Goal: Task Accomplishment & Management: Use online tool/utility

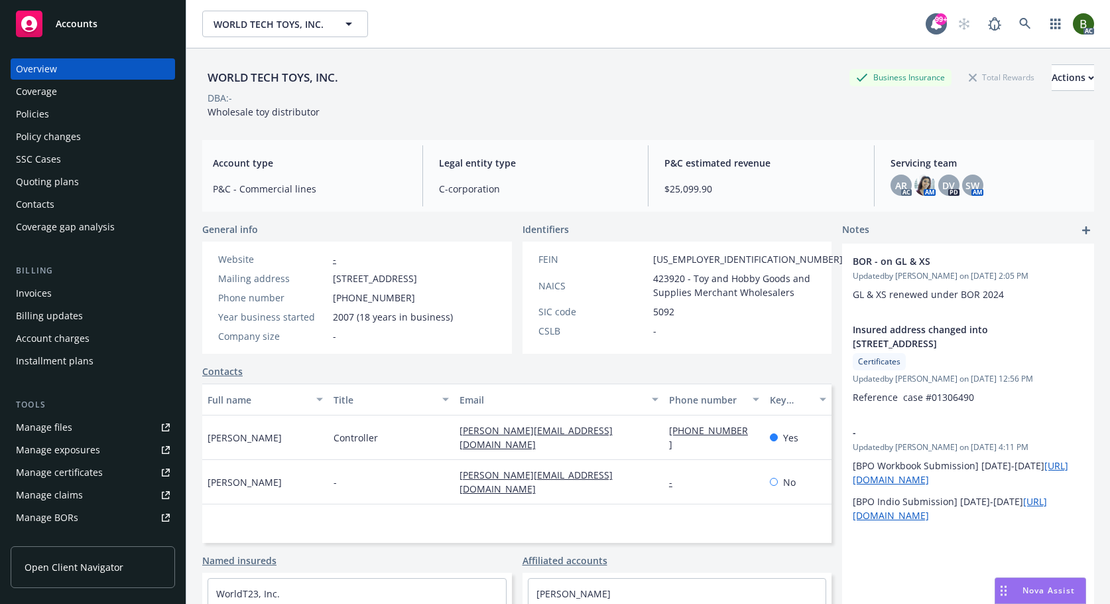
click at [72, 428] on link "Manage files" at bounding box center [93, 427] width 164 height 21
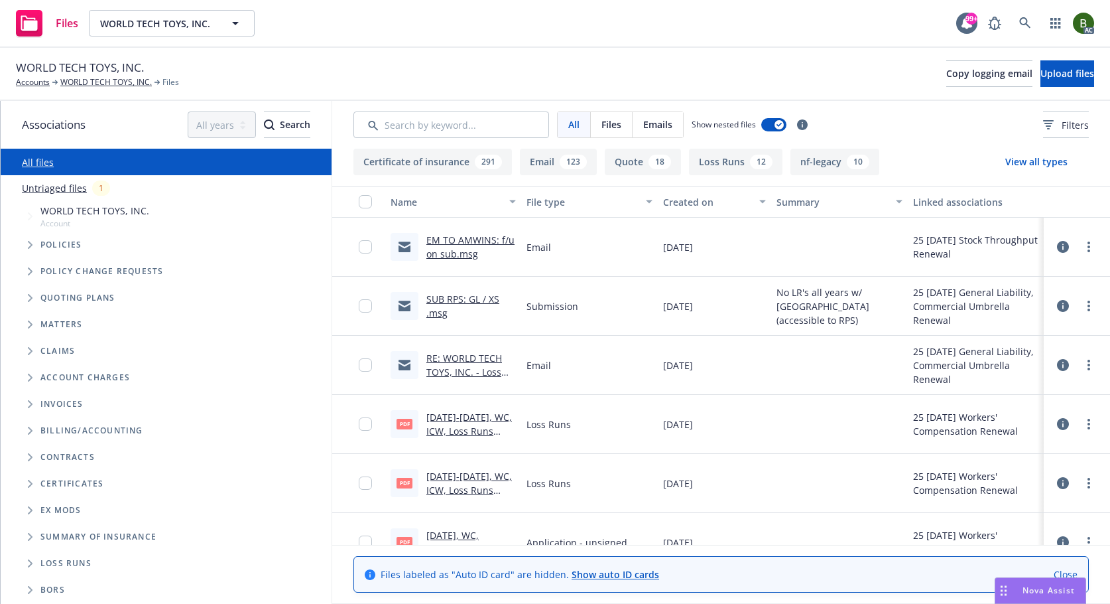
click at [462, 241] on link "EM TO AMWINS: f/u on sub.msg" at bounding box center [470, 246] width 88 height 27
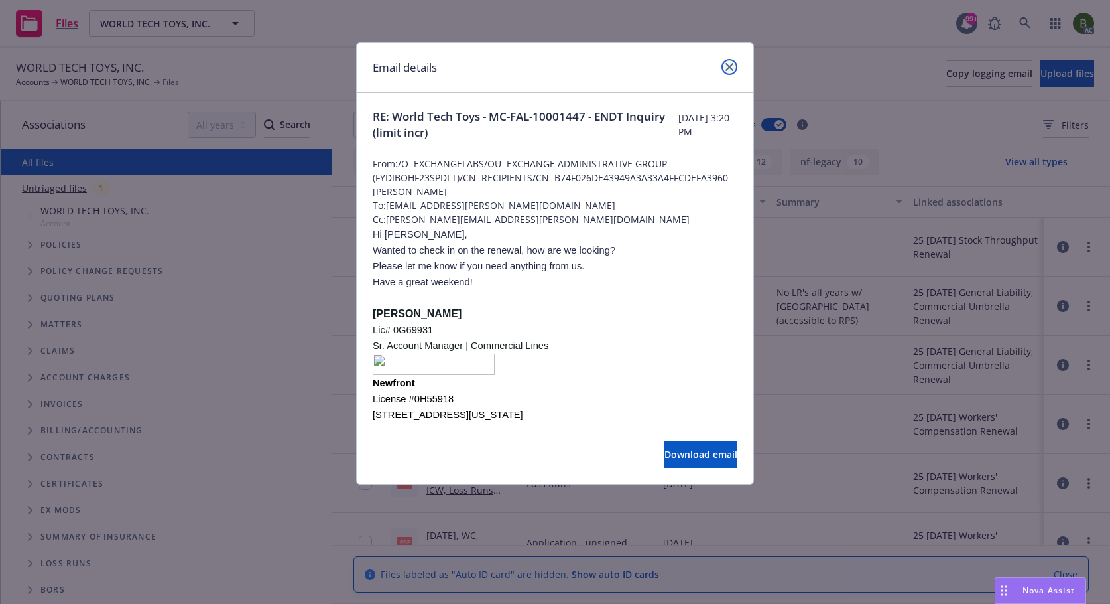
click at [734, 66] on link "close" at bounding box center [730, 67] width 16 height 16
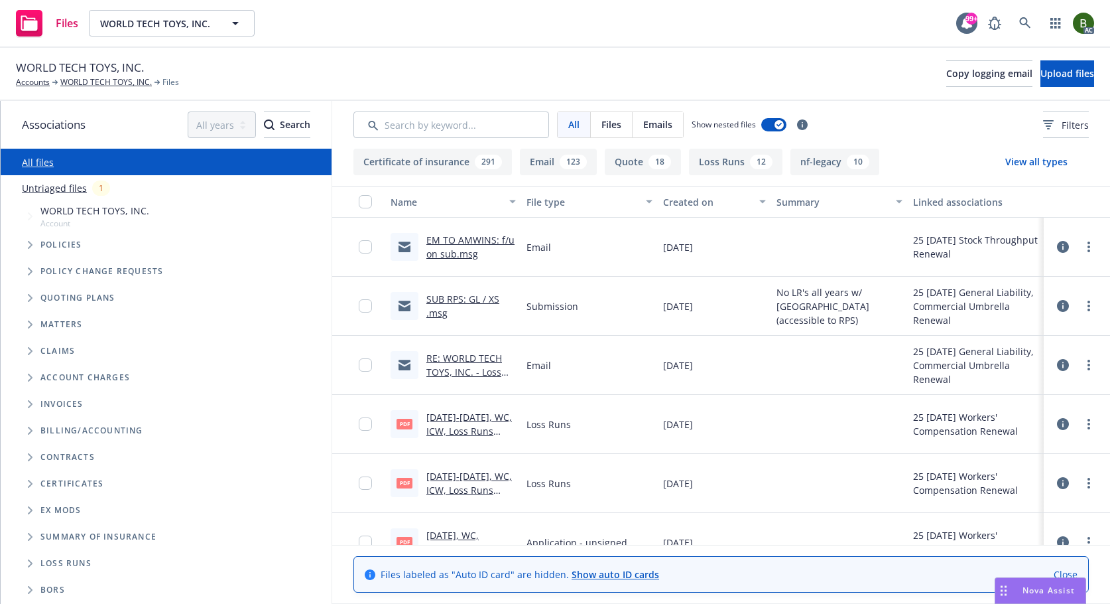
click at [452, 358] on link "RE: WORLD TECH TOYS, INC. - Loss Runs - PL2666172 & XS3289377" at bounding box center [470, 379] width 88 height 54
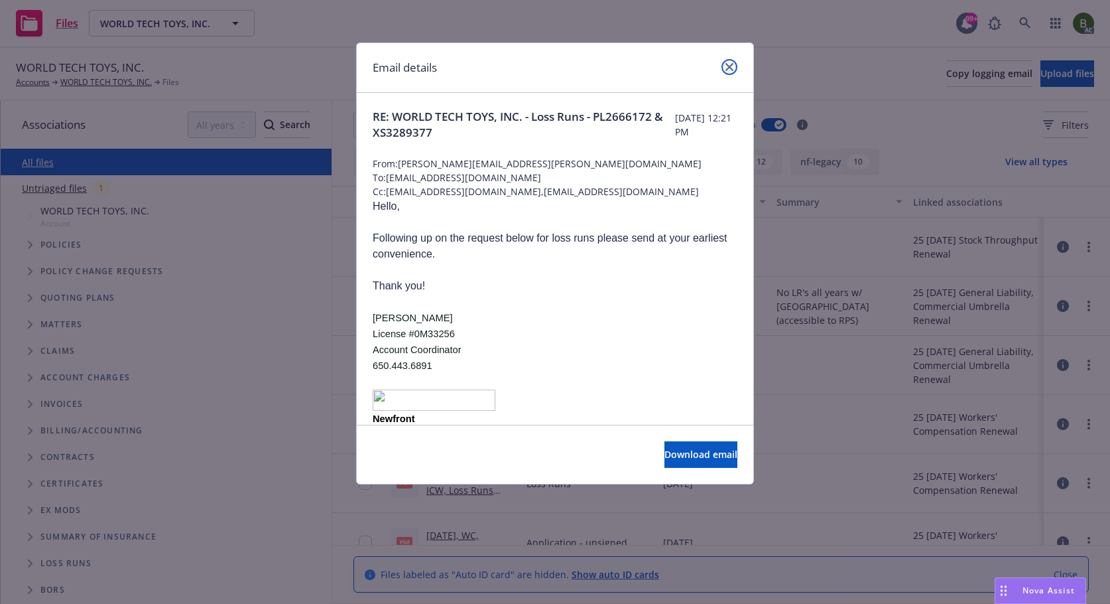
click at [726, 66] on icon "close" at bounding box center [730, 67] width 8 height 8
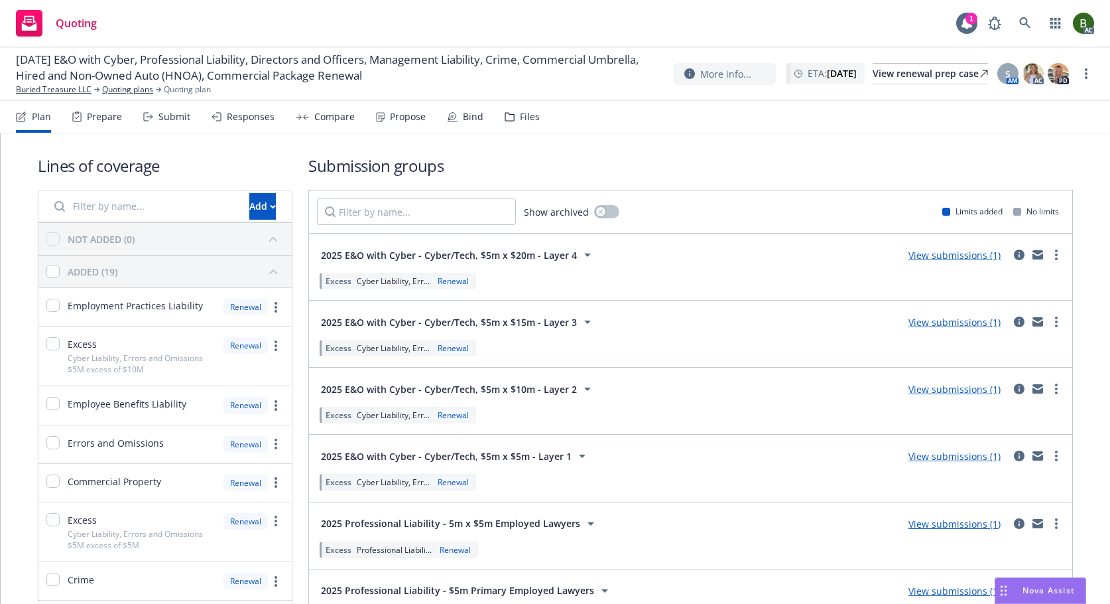
click at [527, 121] on div "Files" at bounding box center [530, 116] width 20 height 11
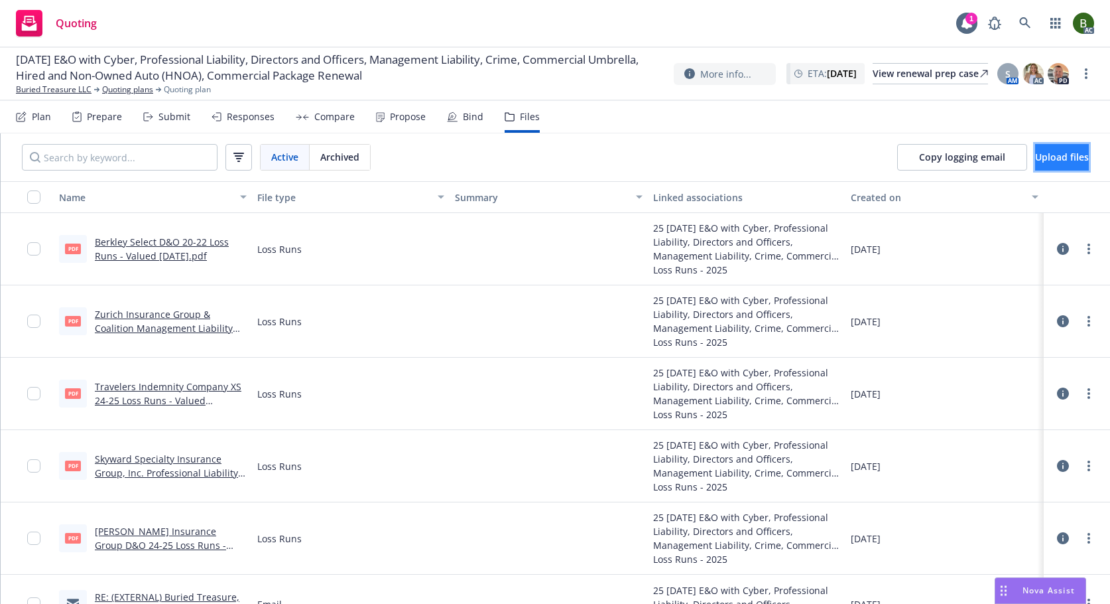
click at [1035, 155] on span "Upload files" at bounding box center [1062, 157] width 54 height 13
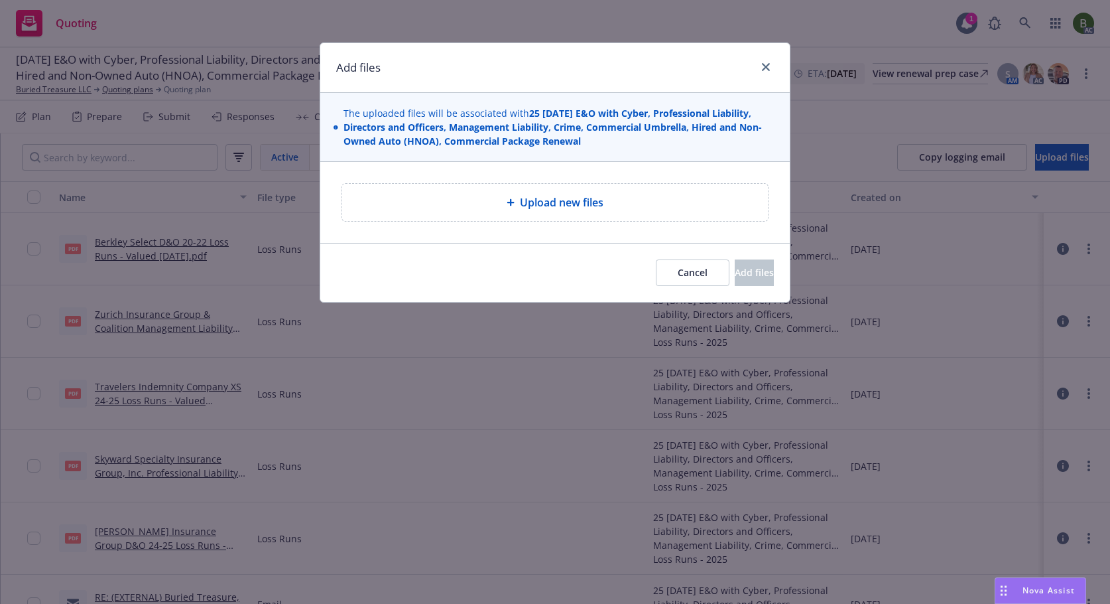
click at [600, 199] on span "Upload new files" at bounding box center [562, 202] width 84 height 16
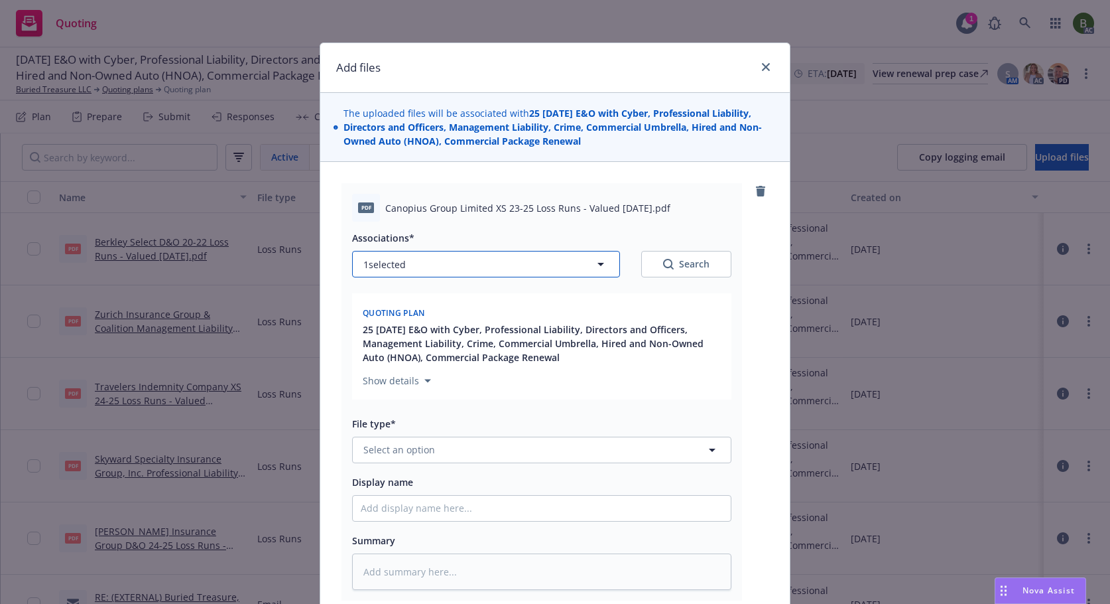
click at [505, 266] on button "1 selected" at bounding box center [486, 264] width 268 height 27
type textarea "x"
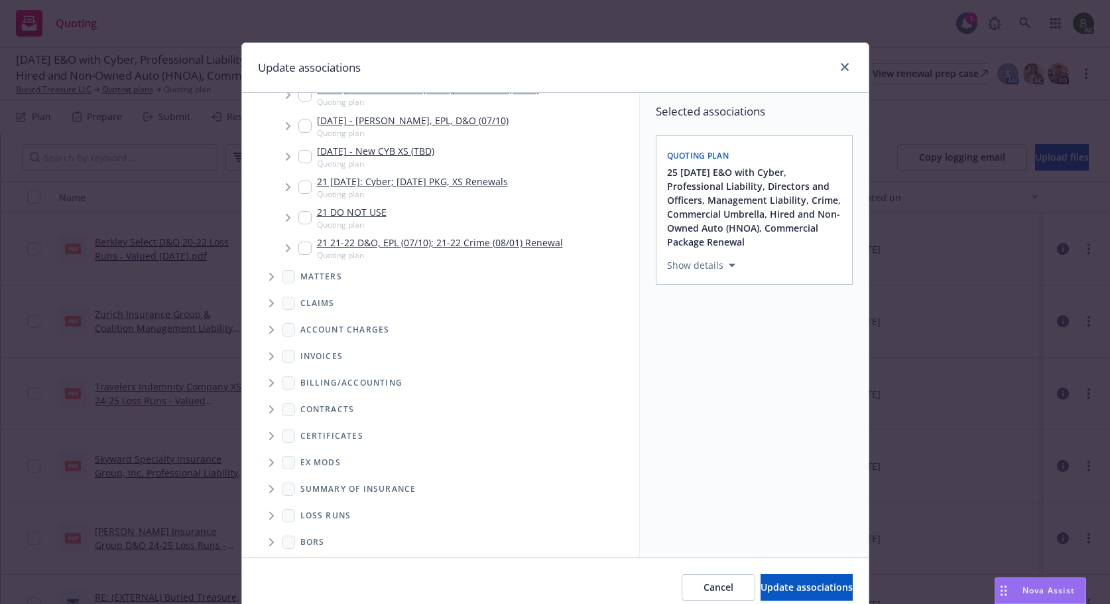
scroll to position [430, 0]
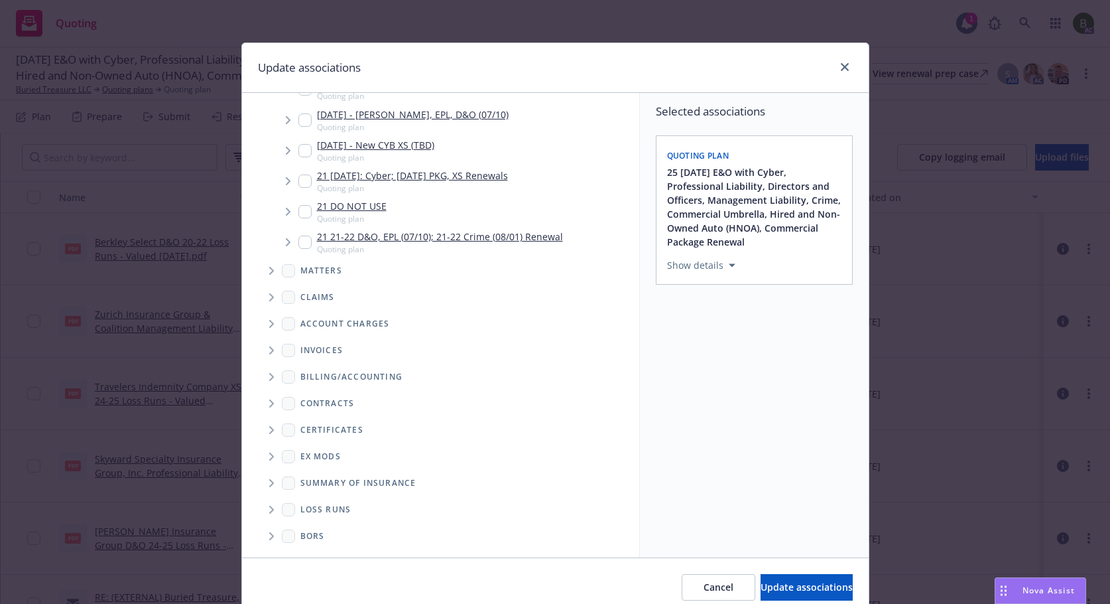
click at [269, 513] on icon "Folder Tree Example" at bounding box center [271, 509] width 5 height 8
click at [329, 550] on link "2025" at bounding box center [332, 557] width 21 height 14
checkbox input "true"
click at [773, 594] on button "Update associations" at bounding box center [807, 587] width 92 height 27
type textarea "x"
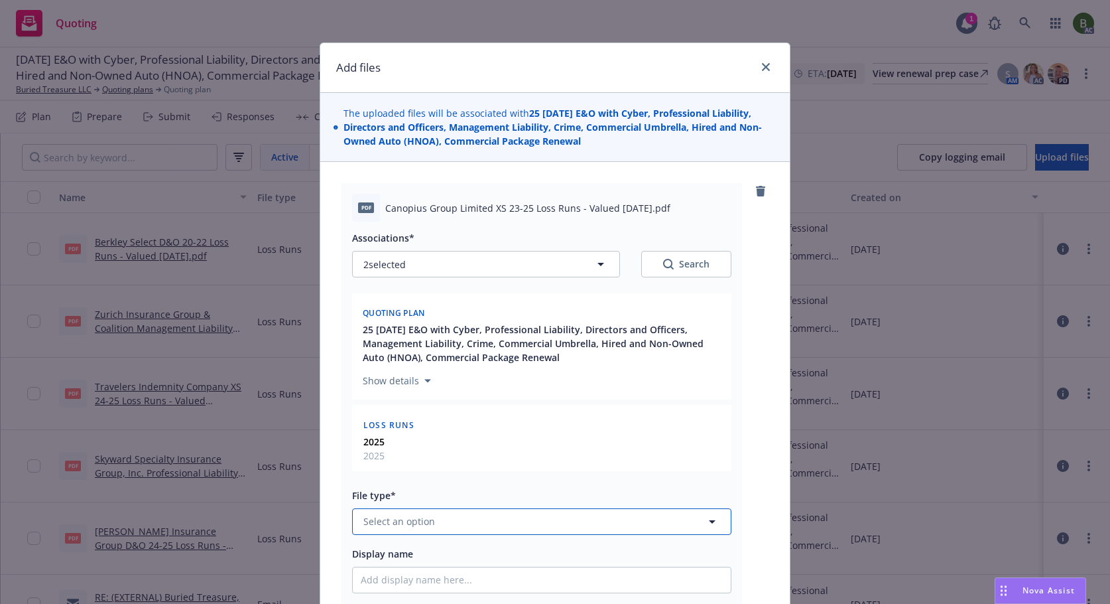
click at [529, 529] on button "Select an option" at bounding box center [541, 521] width 379 height 27
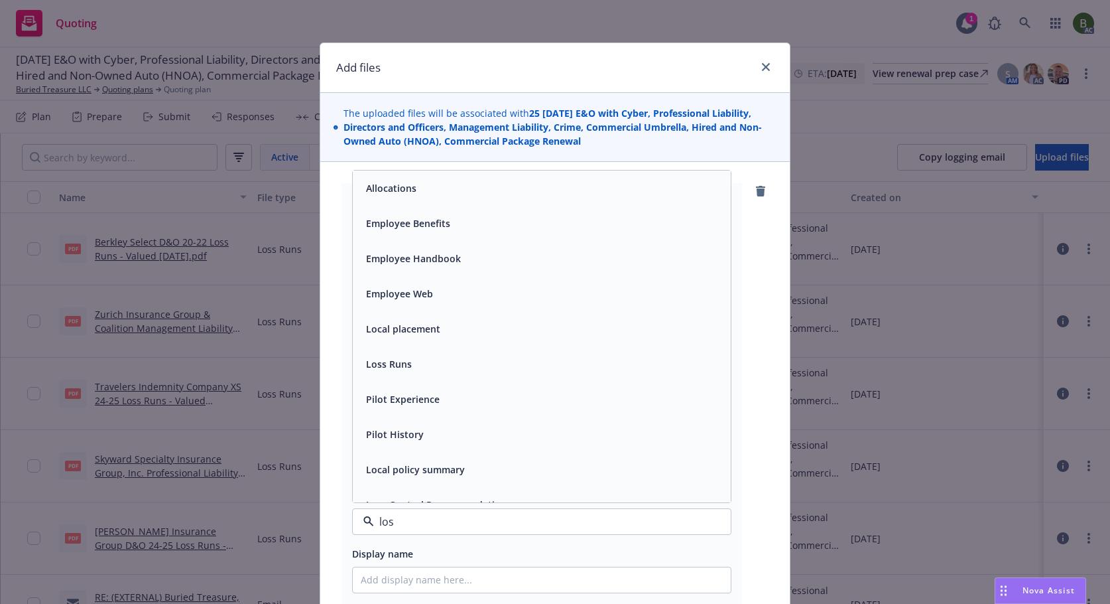
type input "loss"
click at [399, 188] on span "Loss Runs" at bounding box center [389, 188] width 46 height 14
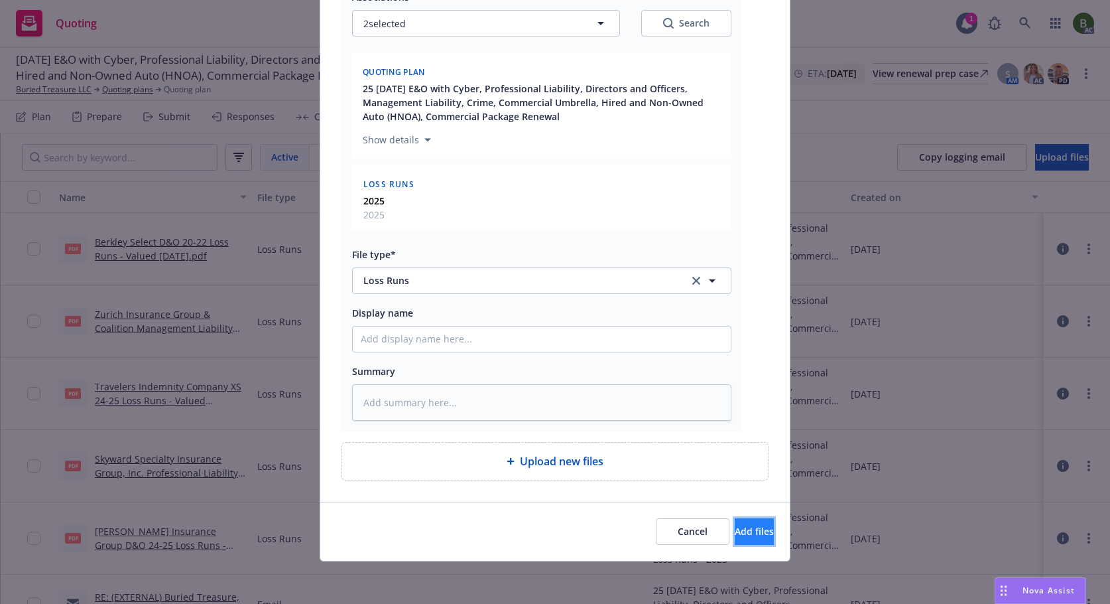
click at [754, 537] on button "Add files" at bounding box center [754, 531] width 39 height 27
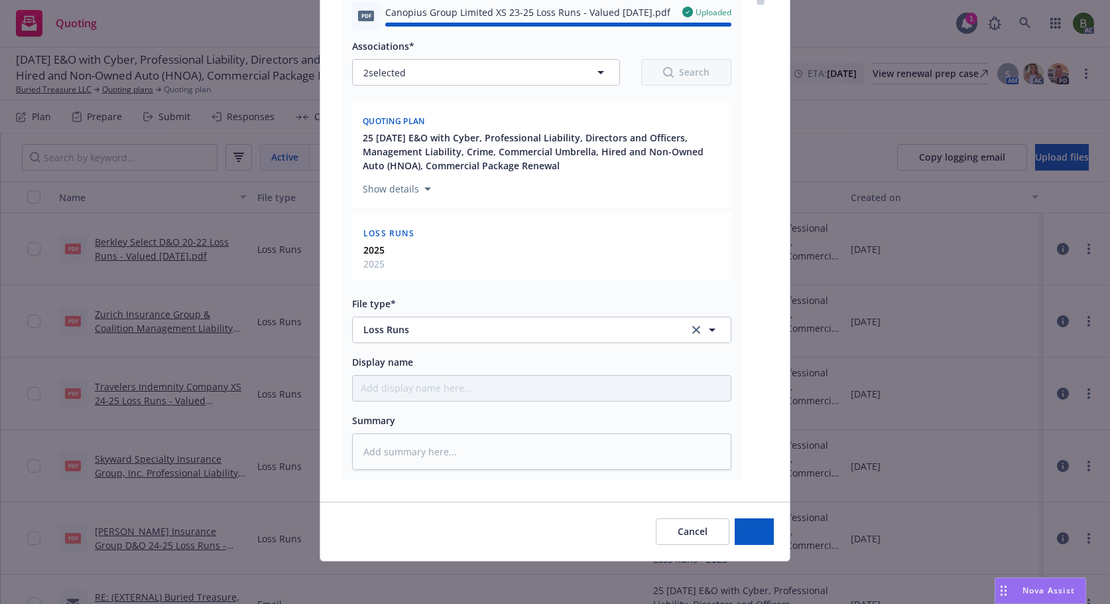
type textarea "x"
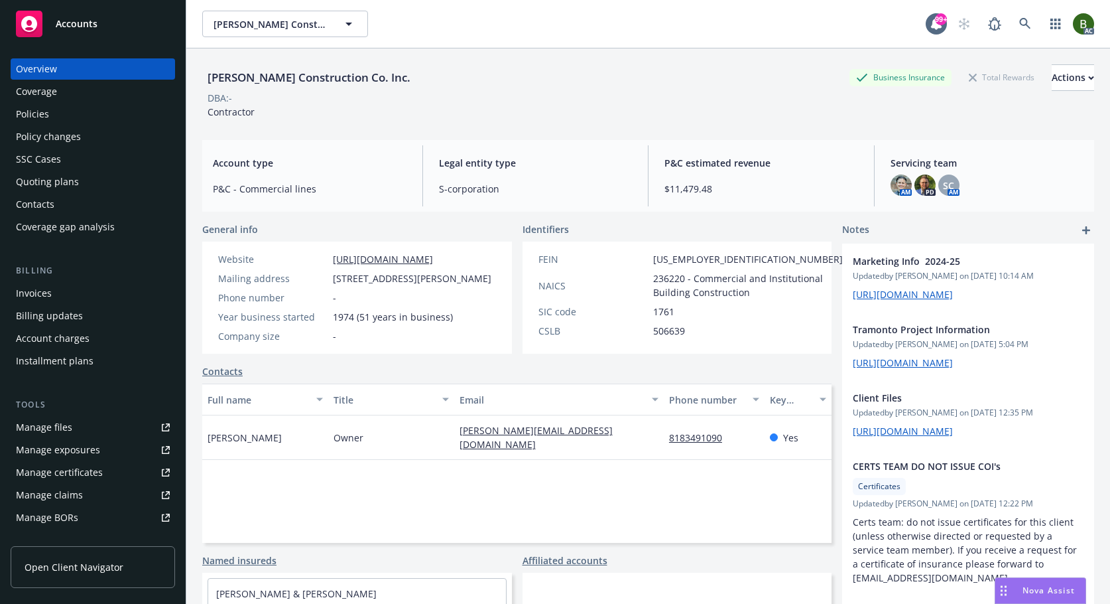
click at [60, 120] on div "Policies" at bounding box center [93, 113] width 154 height 21
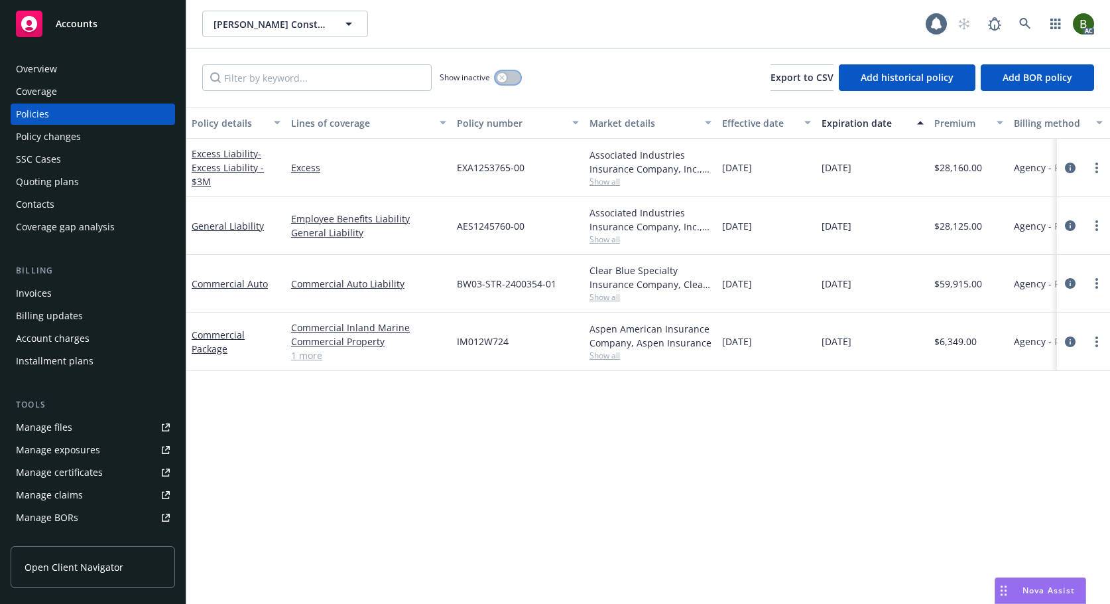
click at [509, 76] on button "button" at bounding box center [507, 77] width 25 height 13
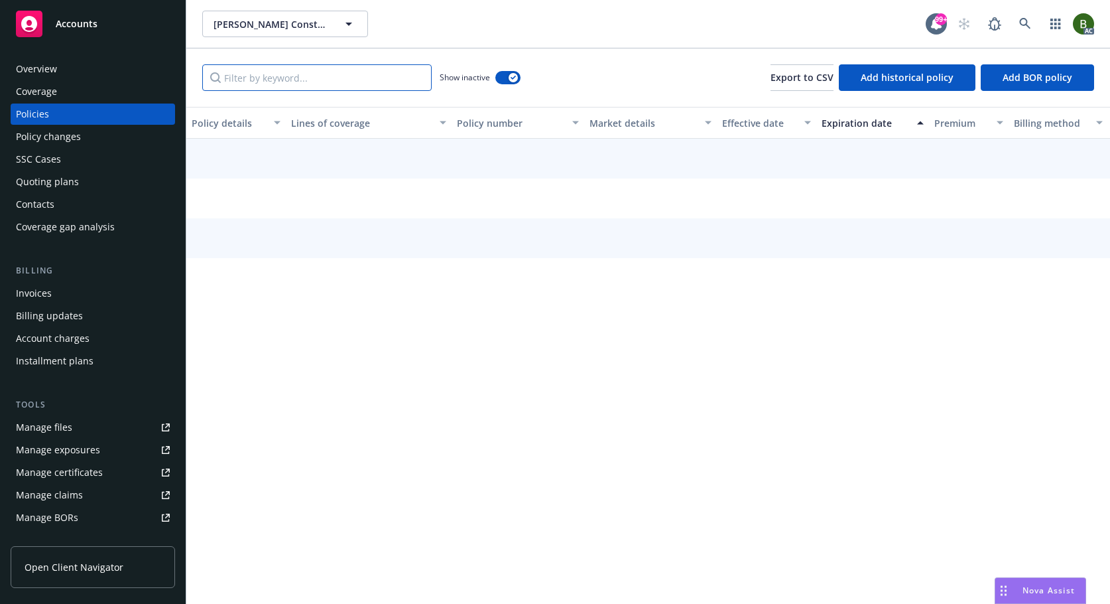
click at [331, 76] on input "Filter by keyword..." at bounding box center [316, 77] width 229 height 27
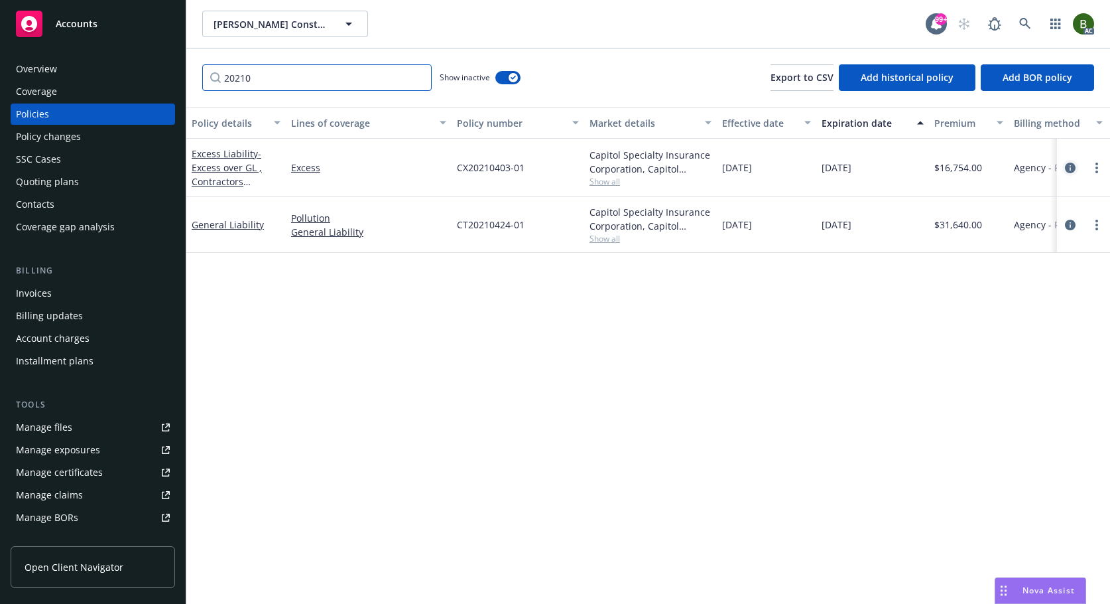
type input "20210"
click at [1070, 167] on icon "circleInformation" at bounding box center [1070, 167] width 11 height 11
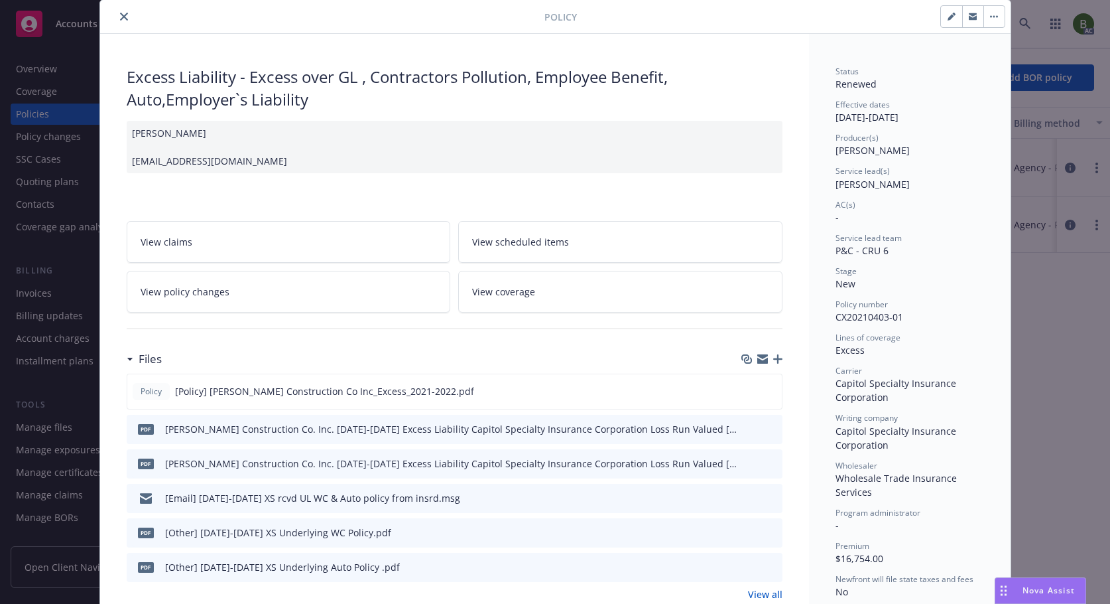
scroll to position [66, 0]
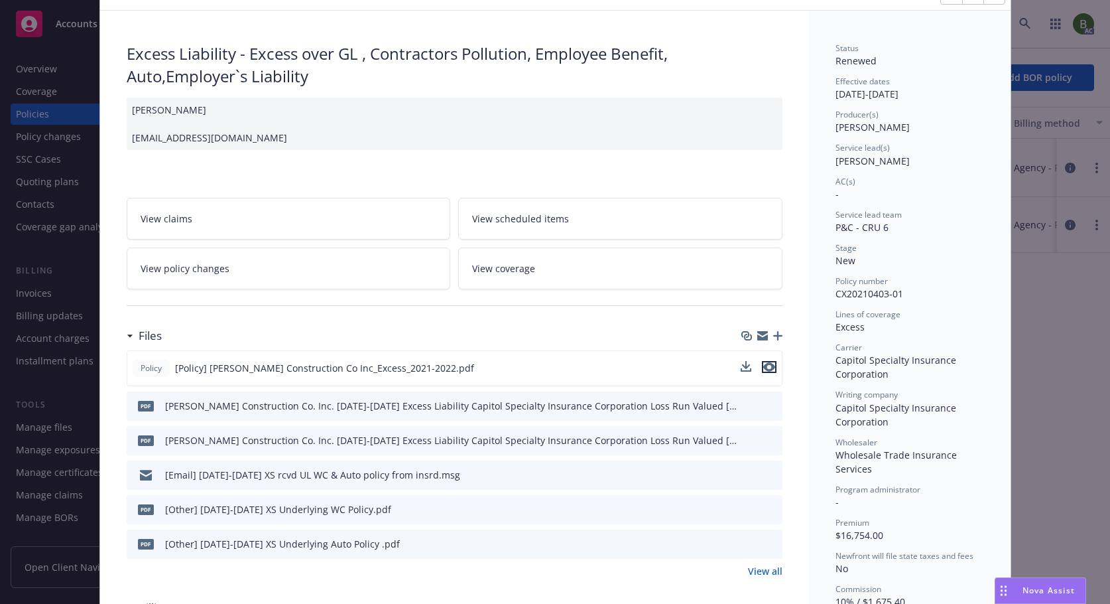
click at [766, 369] on icon "preview file" at bounding box center [769, 366] width 12 height 9
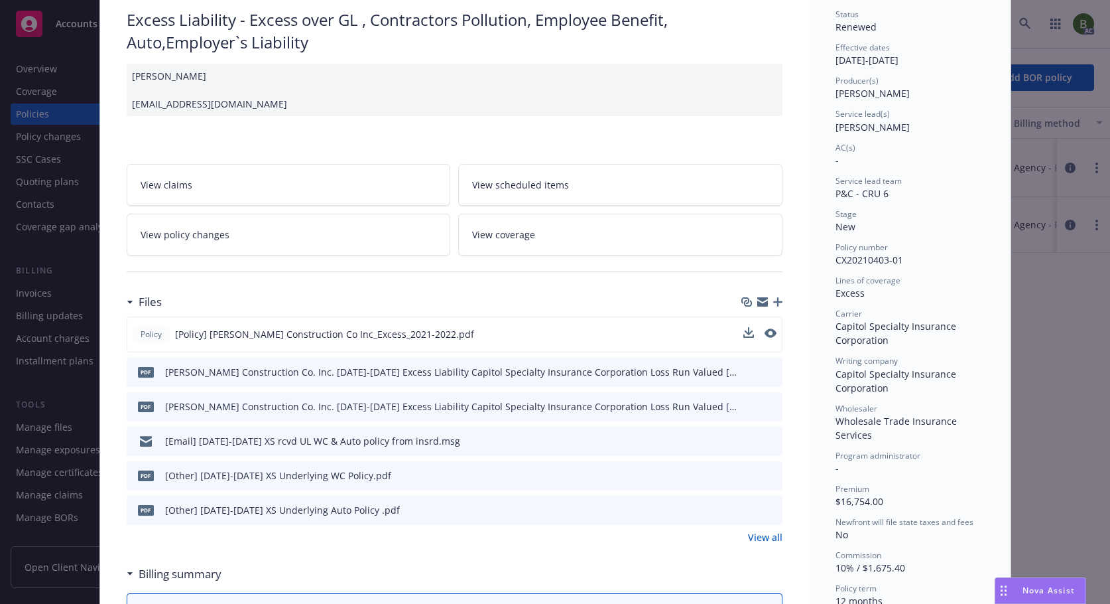
scroll to position [133, 0]
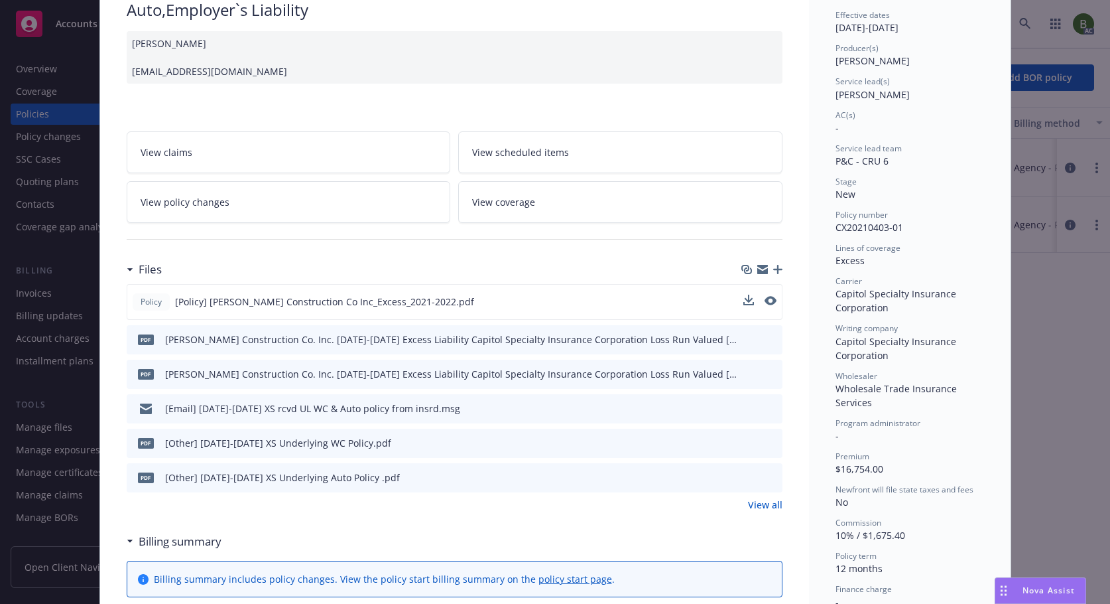
click at [767, 407] on icon "preview file" at bounding box center [770, 407] width 12 height 9
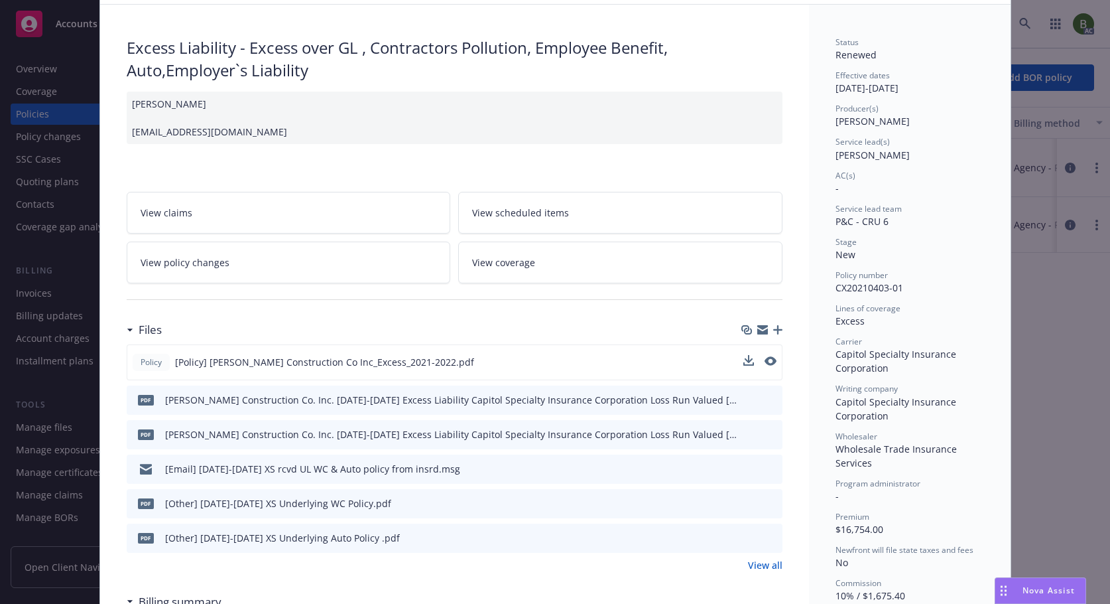
scroll to position [0, 0]
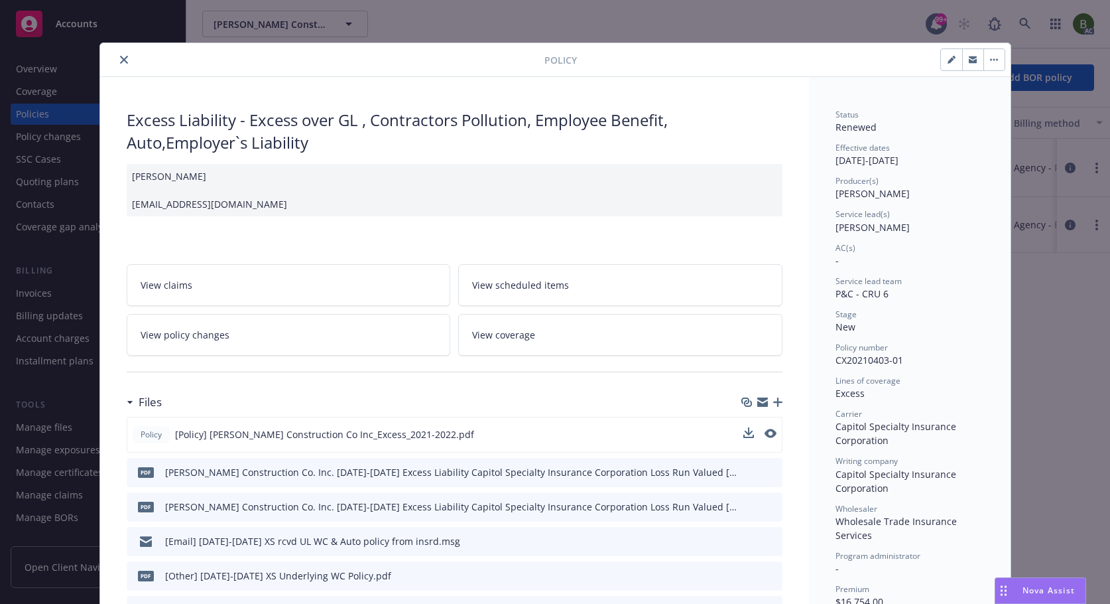
drag, startPoint x: 120, startPoint y: 56, endPoint x: 125, endPoint y: 82, distance: 26.4
click at [120, 56] on icon "close" at bounding box center [124, 60] width 8 height 8
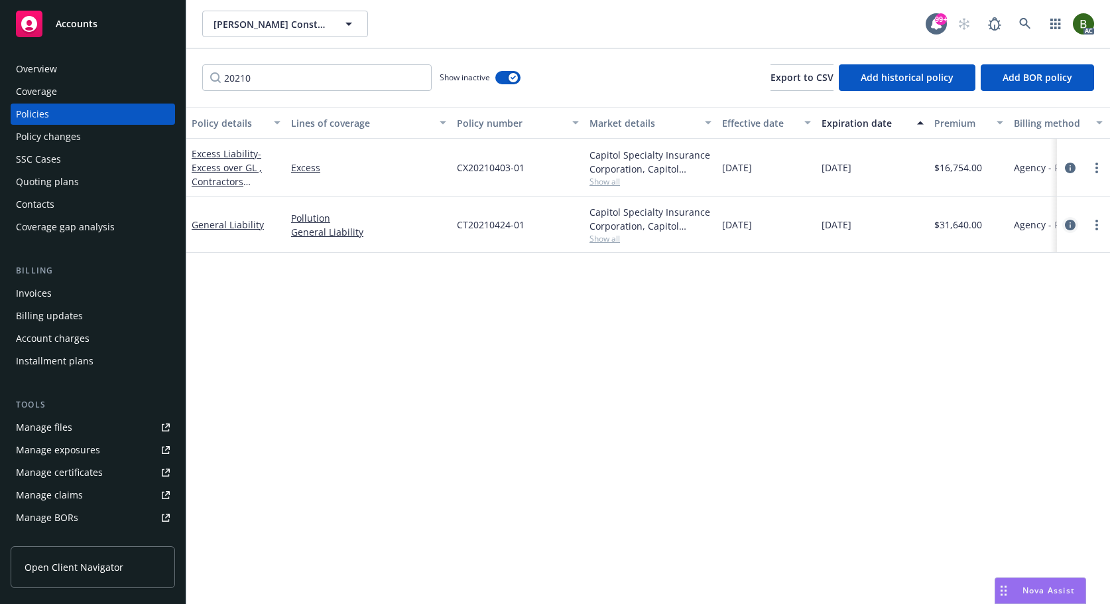
click at [1074, 224] on icon "circleInformation" at bounding box center [1070, 225] width 11 height 11
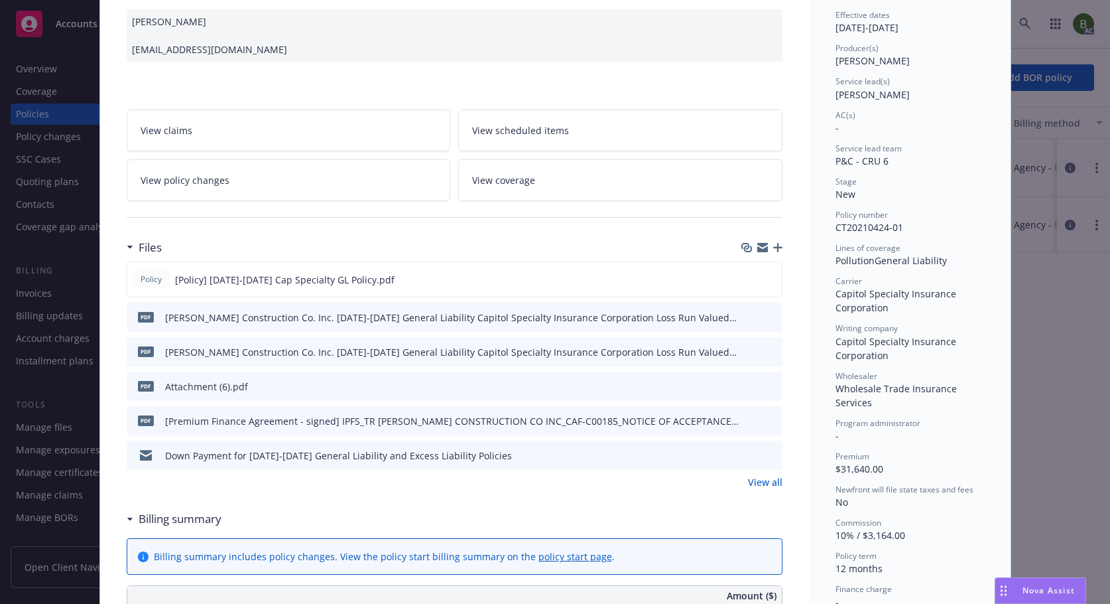
scroll to position [66, 0]
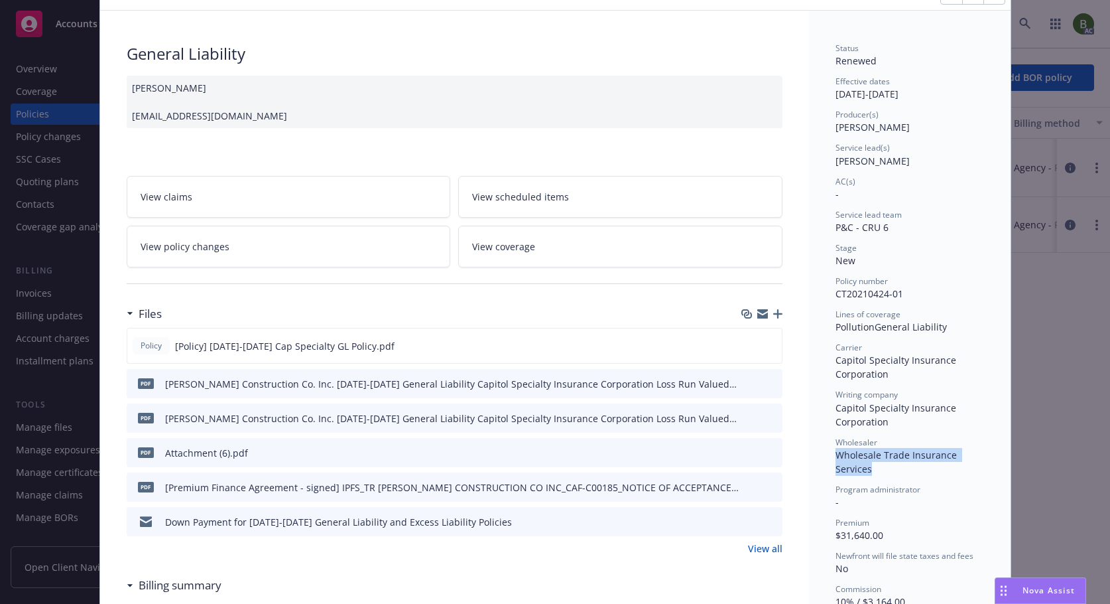
drag, startPoint x: 832, startPoint y: 451, endPoint x: 865, endPoint y: 471, distance: 38.7
click at [865, 471] on span "Wholesale Trade Insurance Services" at bounding box center [898, 461] width 124 height 27
copy span "Wholesale Trade Insurance Services"
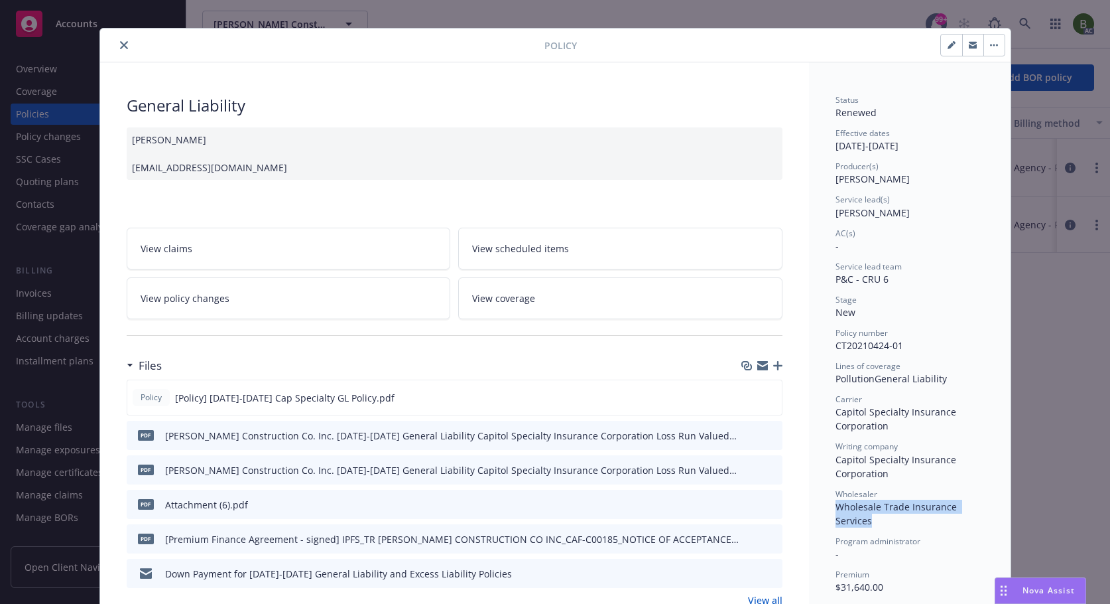
scroll to position [0, 0]
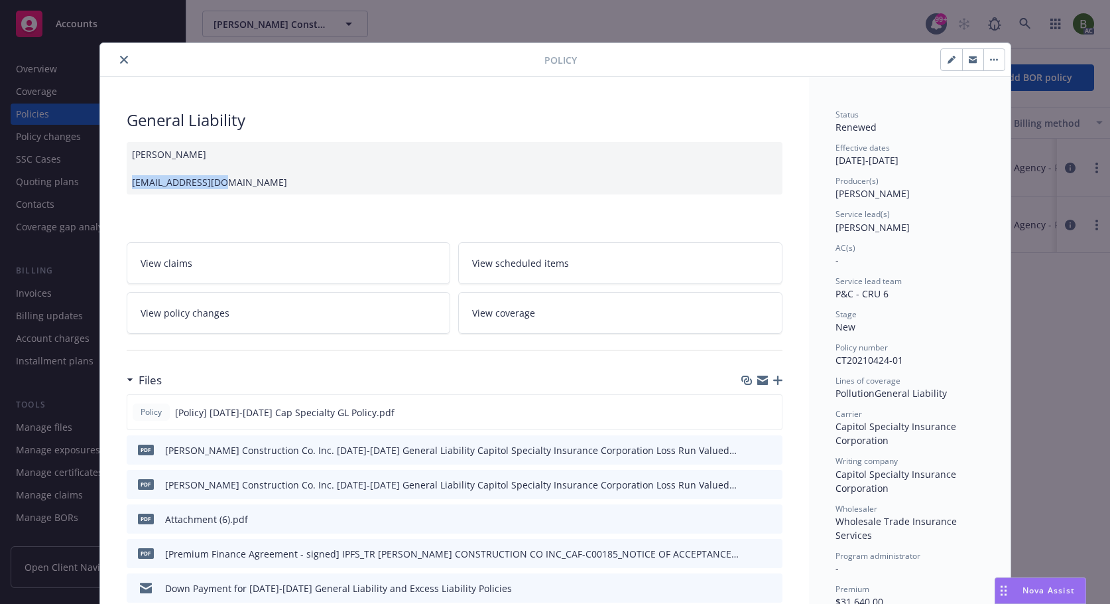
drag, startPoint x: 239, startPoint y: 186, endPoint x: 102, endPoint y: 186, distance: 137.3
copy div "wreyes@wtisllc.com"
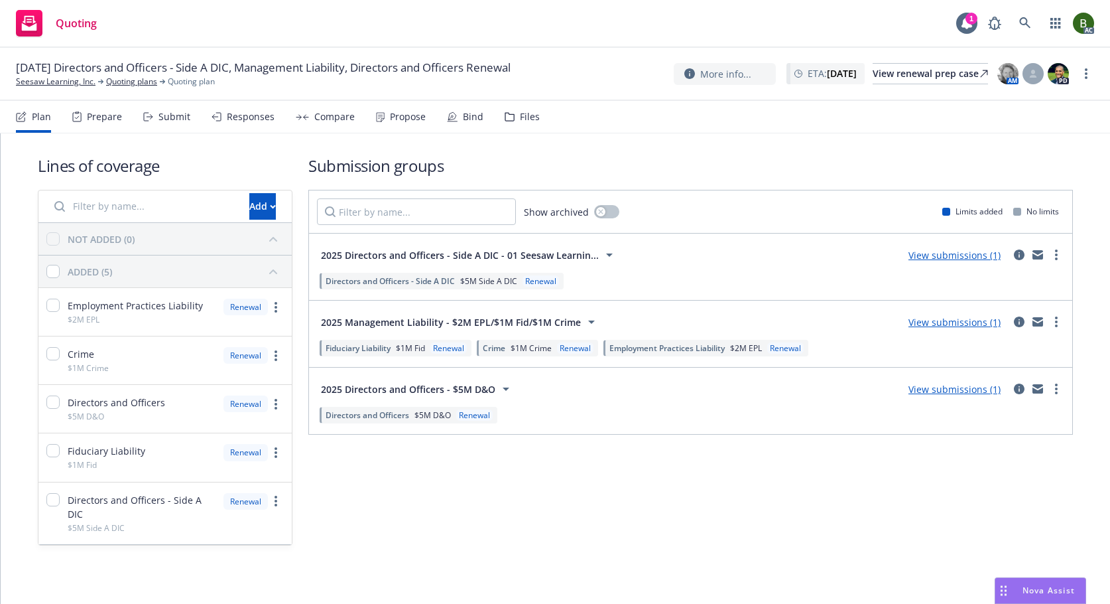
click at [533, 115] on div "Files" at bounding box center [530, 116] width 20 height 11
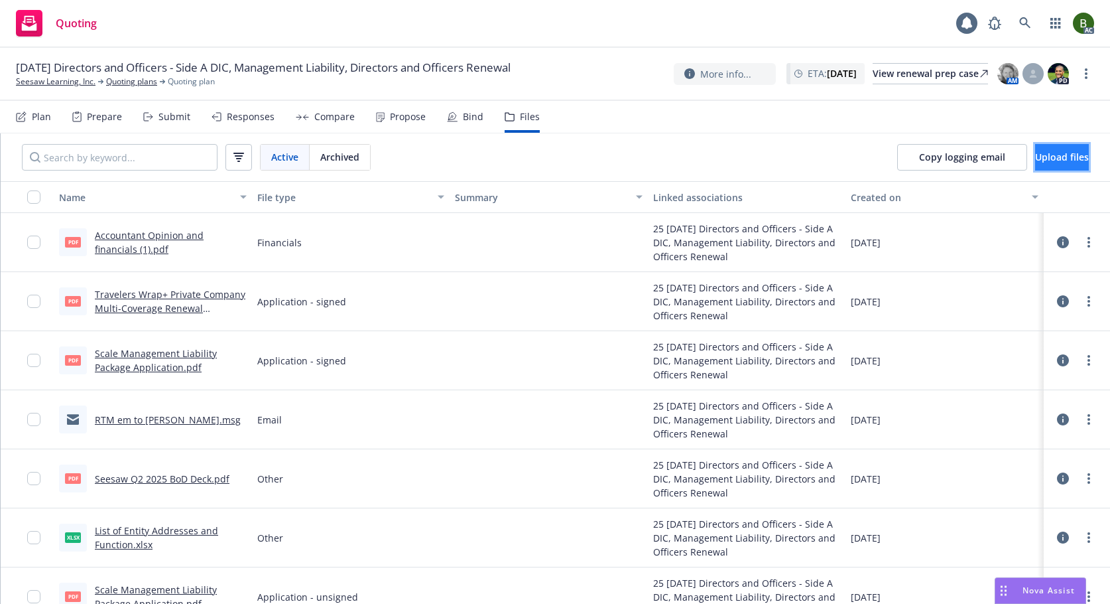
click at [1035, 156] on span "Upload files" at bounding box center [1062, 157] width 54 height 13
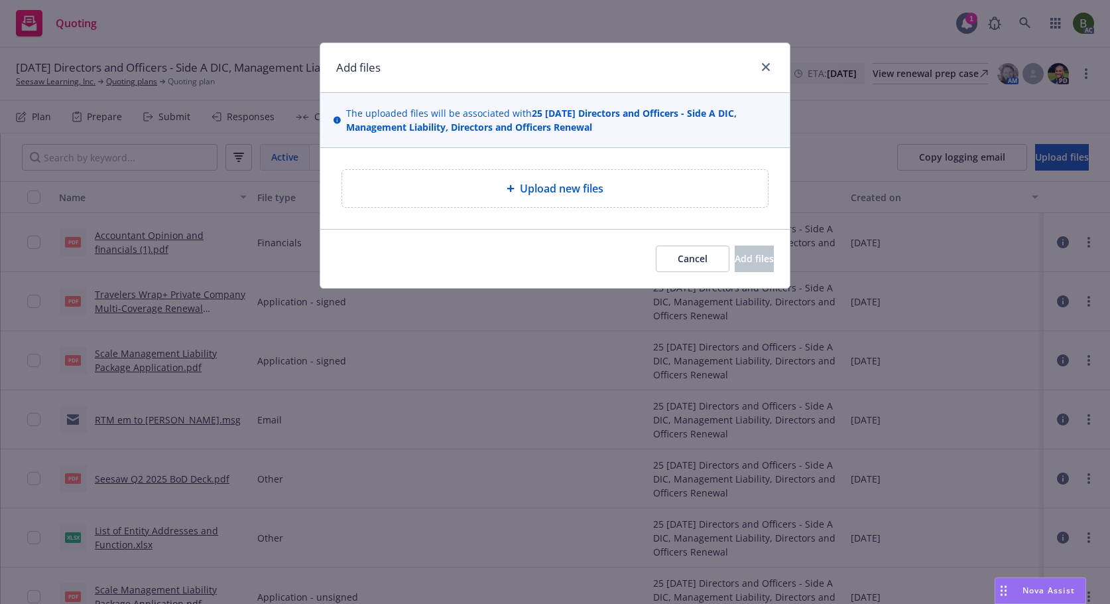
click at [538, 192] on span "Upload new files" at bounding box center [562, 188] width 84 height 16
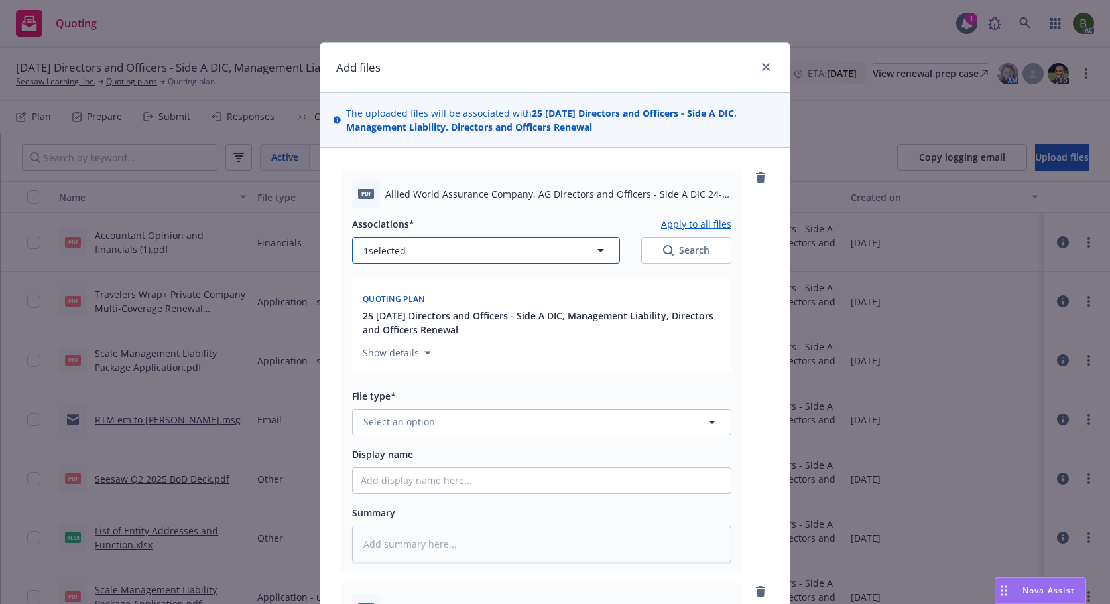
click at [415, 256] on button "1 selected" at bounding box center [486, 250] width 268 height 27
type textarea "x"
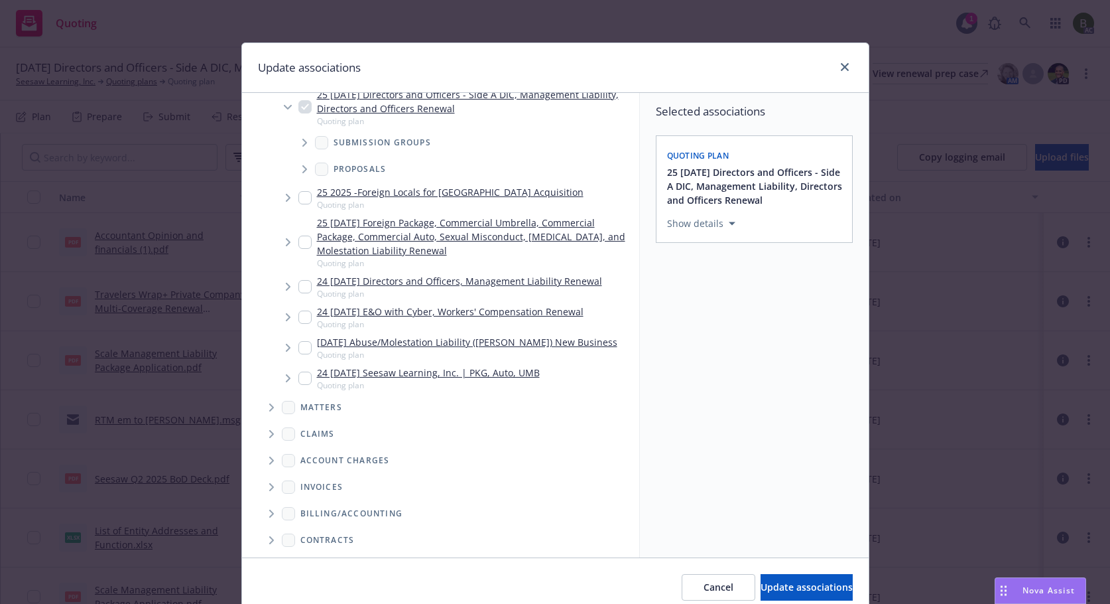
scroll to position [263, 0]
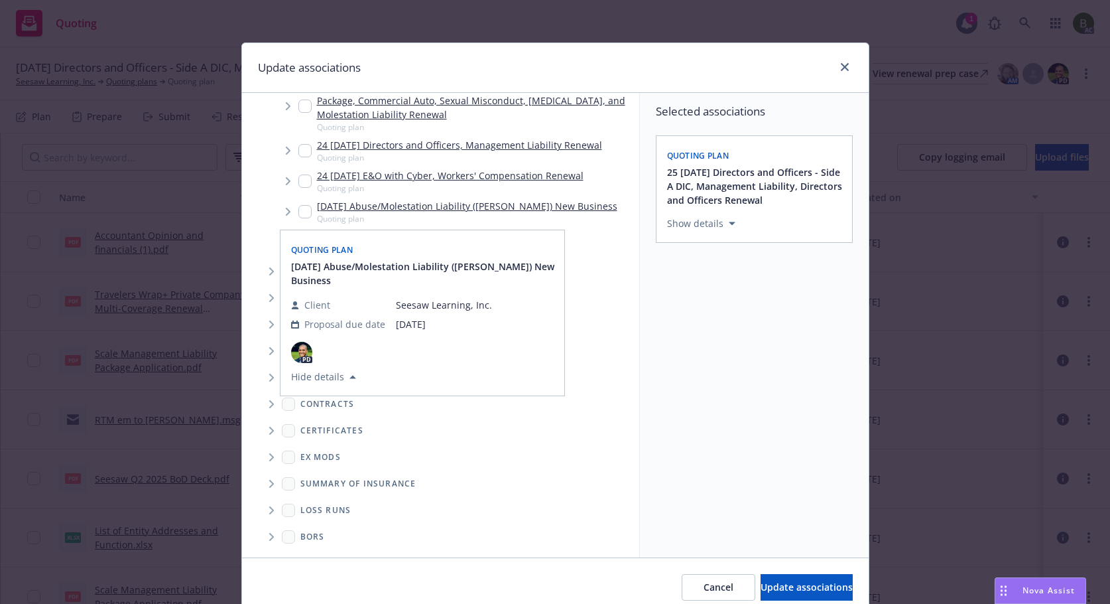
click at [271, 508] on span "Folder Tree Example" at bounding box center [271, 509] width 21 height 21
click at [325, 552] on link "2025" at bounding box center [332, 557] width 21 height 14
checkbox input "true"
click at [765, 588] on span "Update associations" at bounding box center [807, 586] width 92 height 13
type textarea "x"
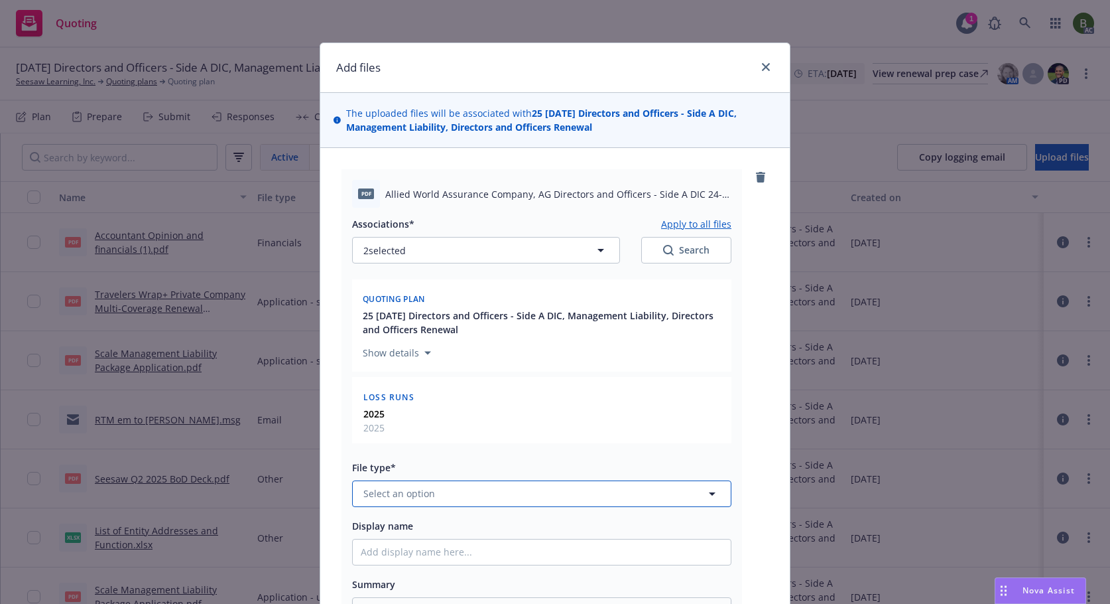
click at [472, 489] on button "Select an option" at bounding box center [541, 493] width 379 height 27
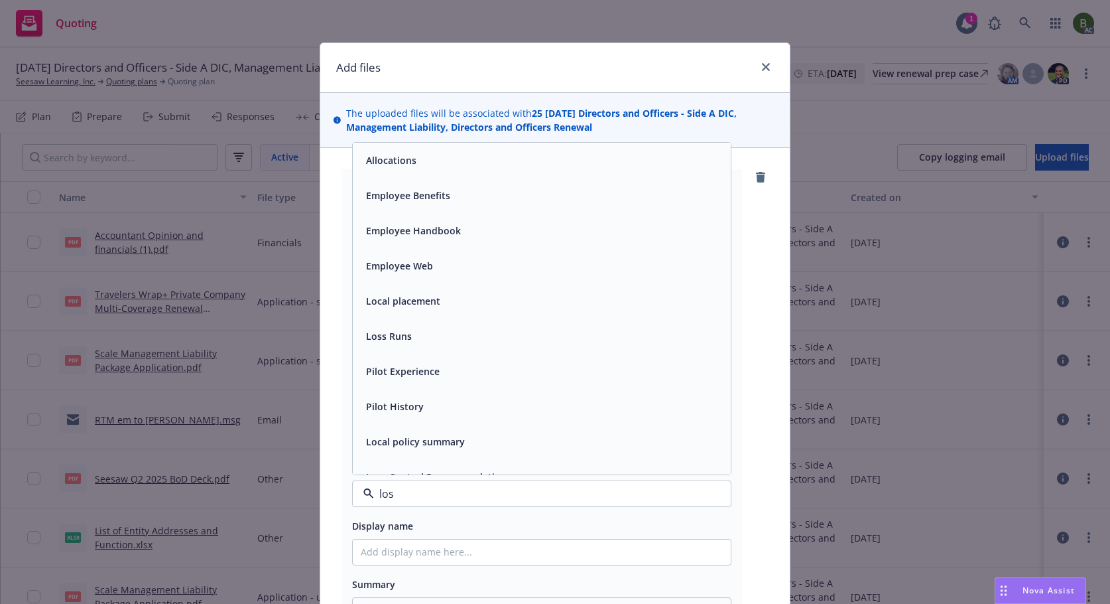
type input "loss"
click at [397, 169] on div "Loss Runs" at bounding box center [388, 160] width 54 height 19
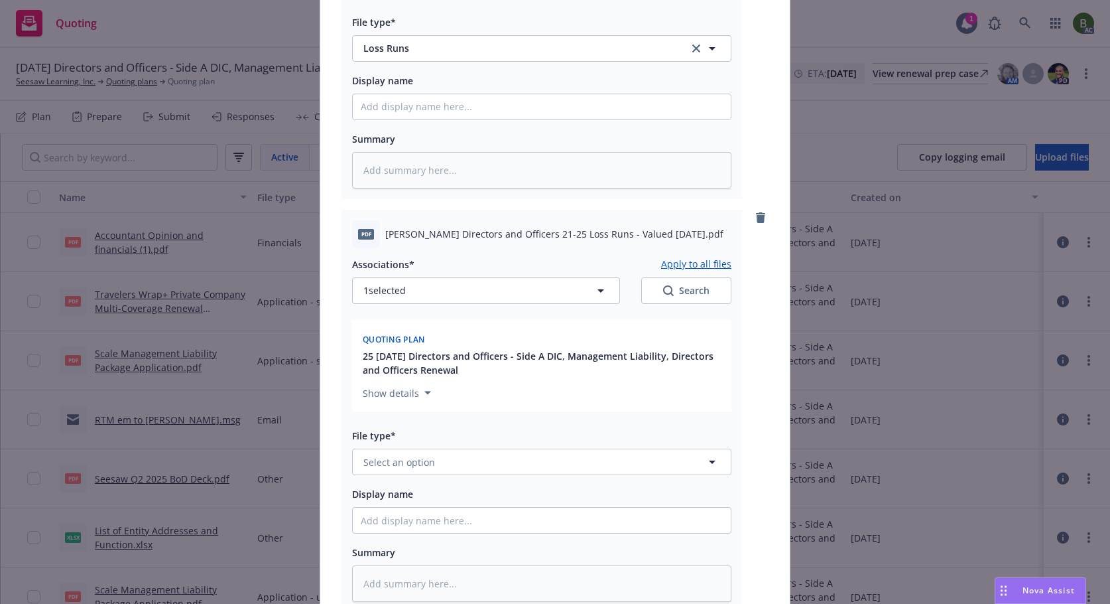
scroll to position [464, 0]
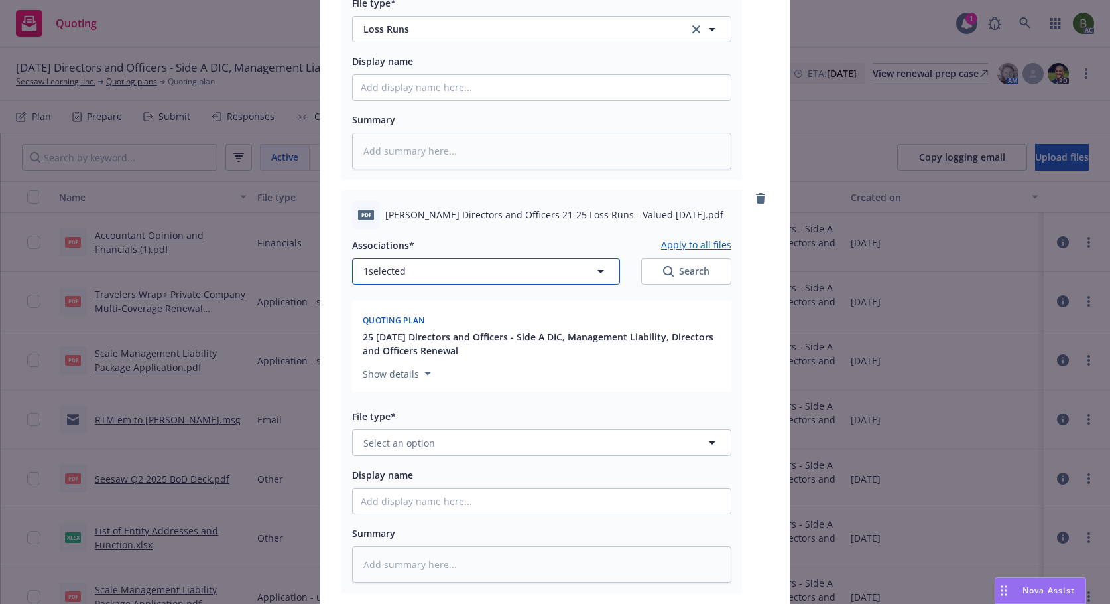
click at [429, 274] on button "1 selected" at bounding box center [486, 271] width 268 height 27
type textarea "x"
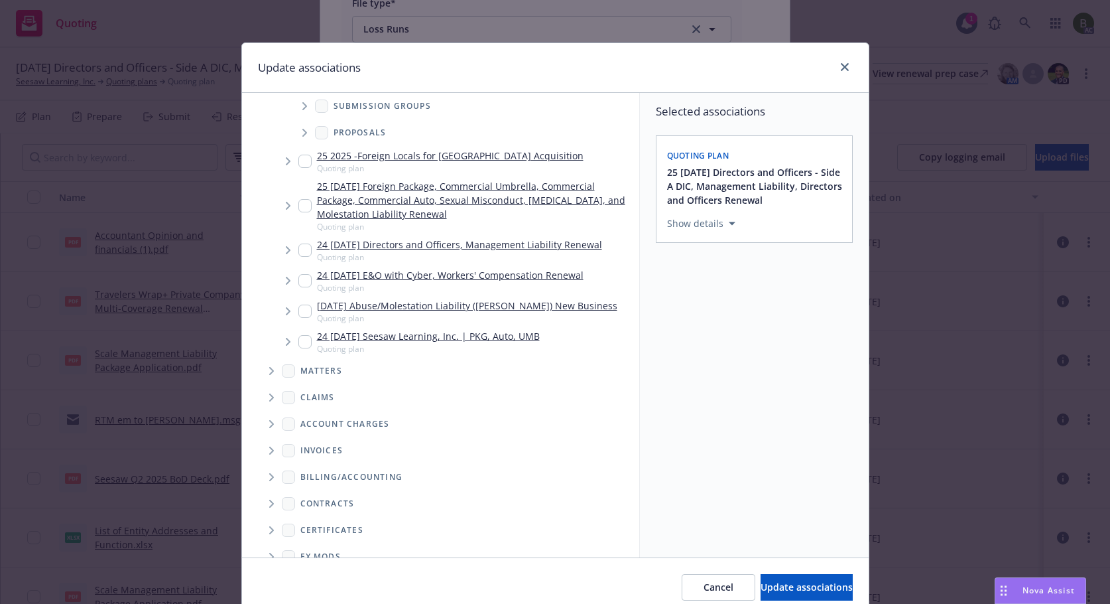
scroll to position [263, 0]
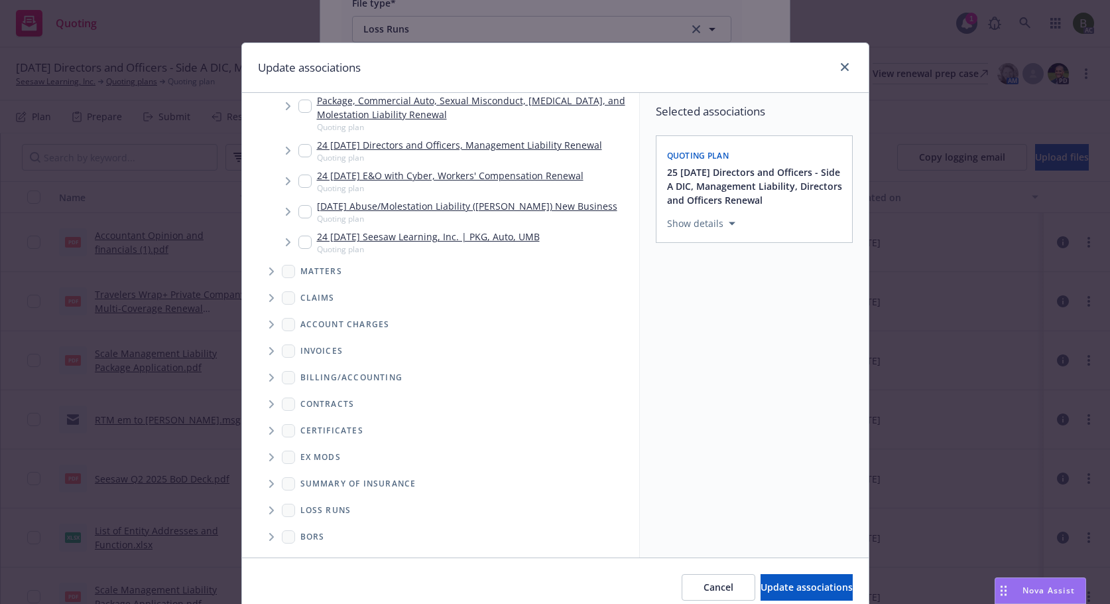
click at [270, 513] on span "Folder Tree Example" at bounding box center [271, 509] width 21 height 21
click at [324, 554] on link "2025" at bounding box center [332, 557] width 21 height 14
checkbox input "true"
click at [761, 580] on span "Update associations" at bounding box center [807, 586] width 92 height 13
type textarea "x"
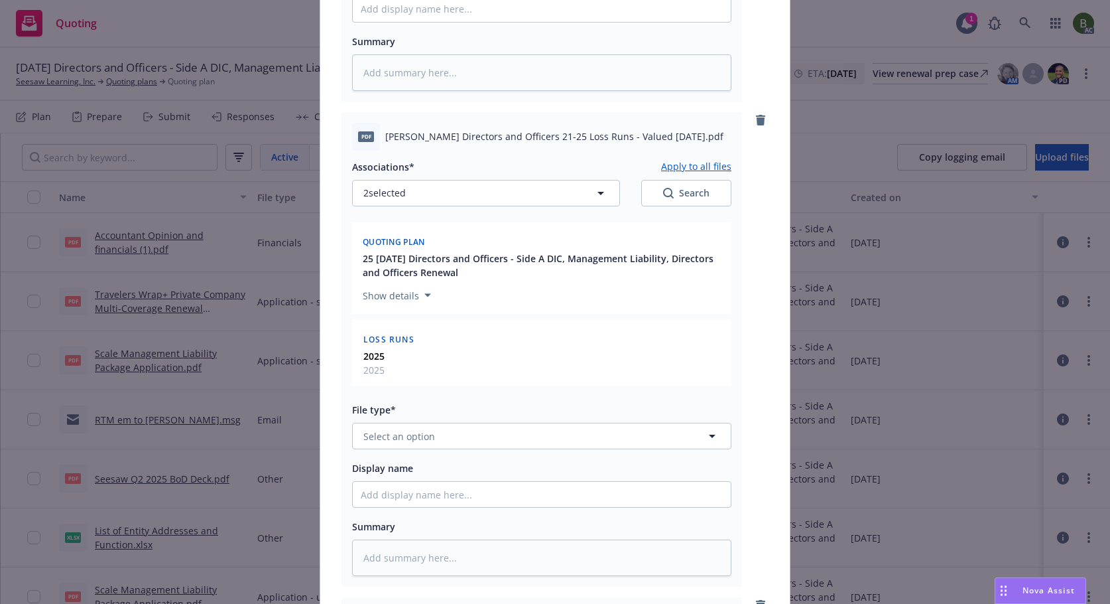
scroll to position [663, 0]
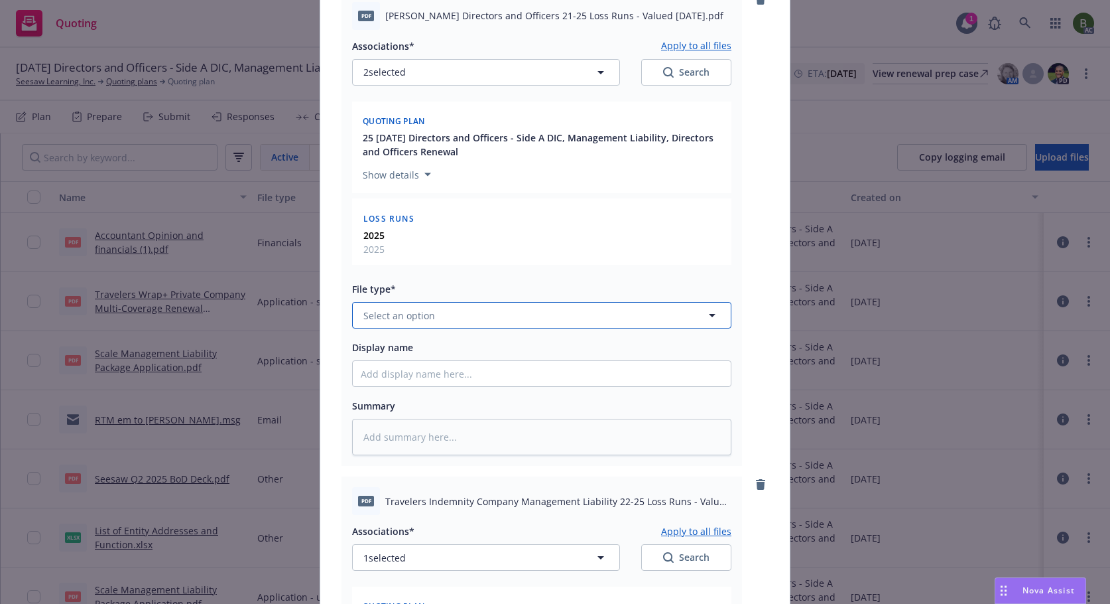
click at [417, 322] on button "Select an option" at bounding box center [541, 315] width 379 height 27
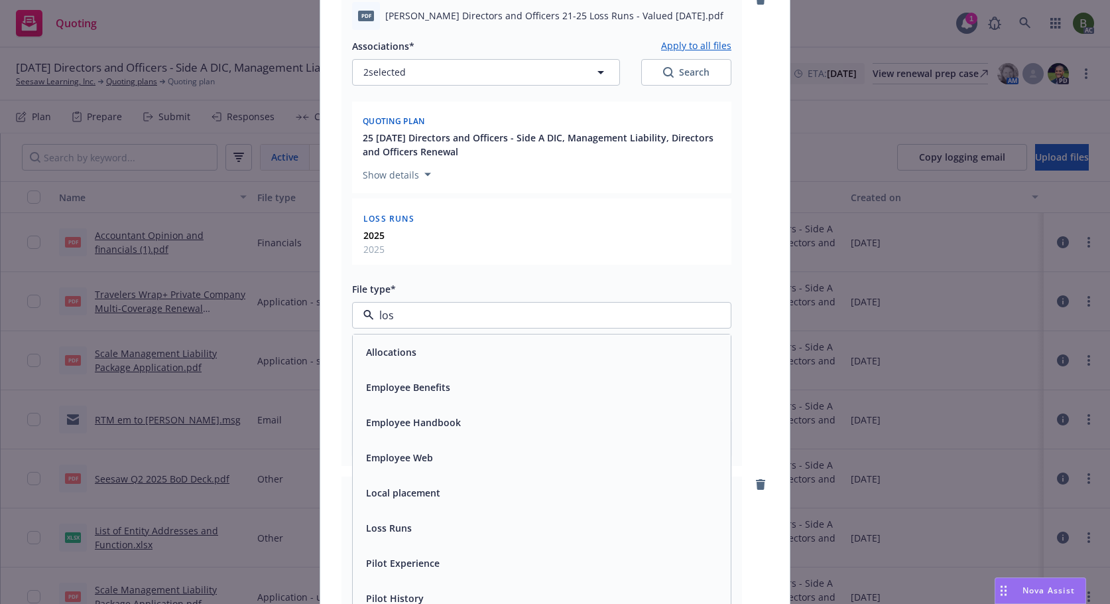
type input "loss"
click at [373, 359] on span "Loss Runs" at bounding box center [389, 352] width 46 height 14
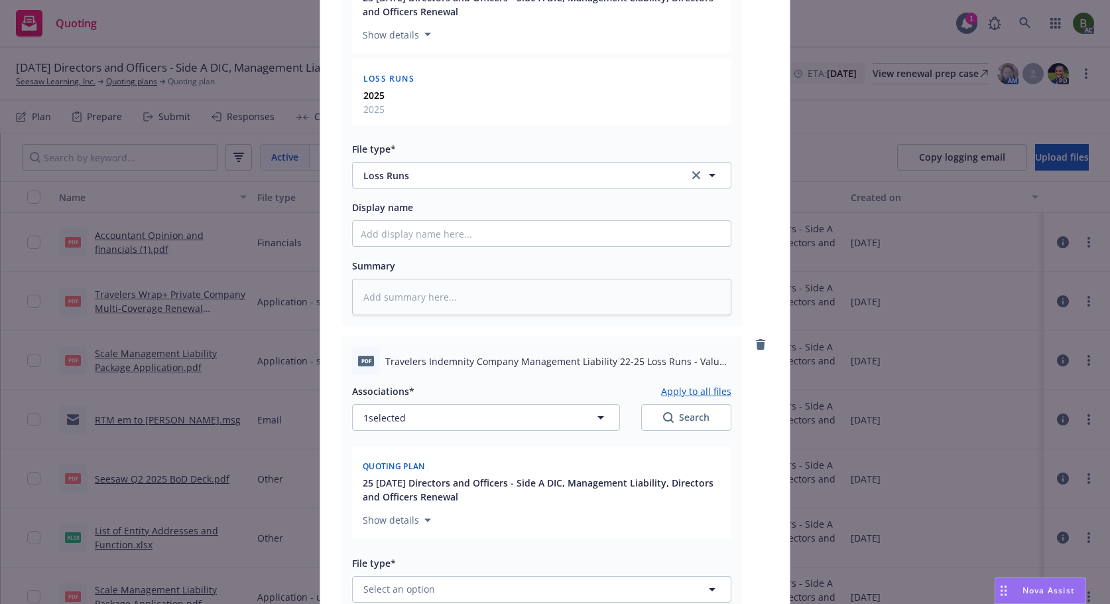
scroll to position [929, 0]
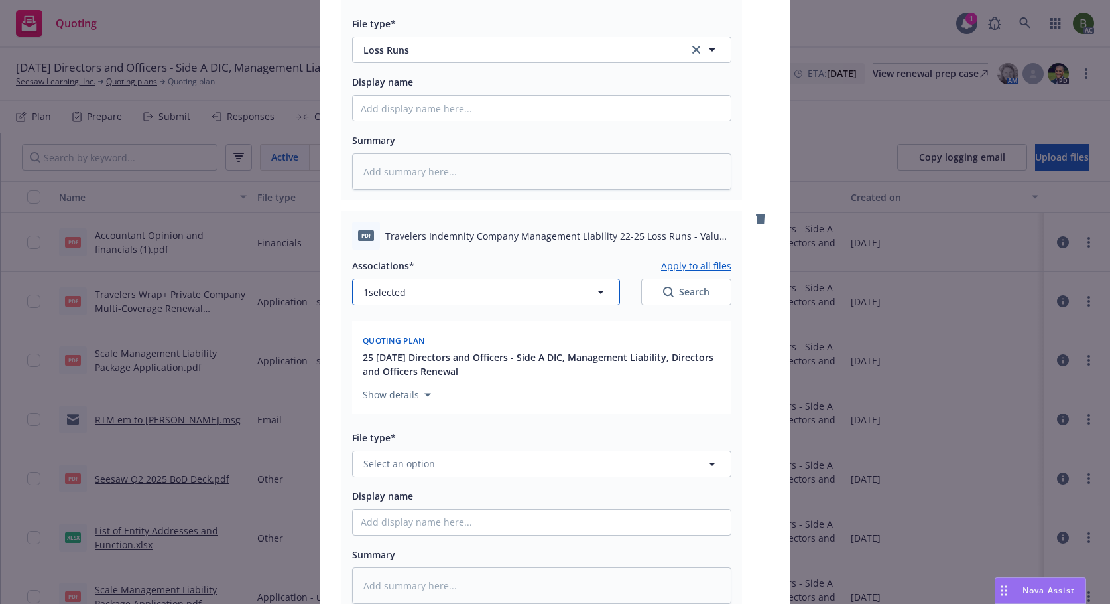
click at [395, 293] on span "1 selected" at bounding box center [384, 292] width 42 height 14
type textarea "x"
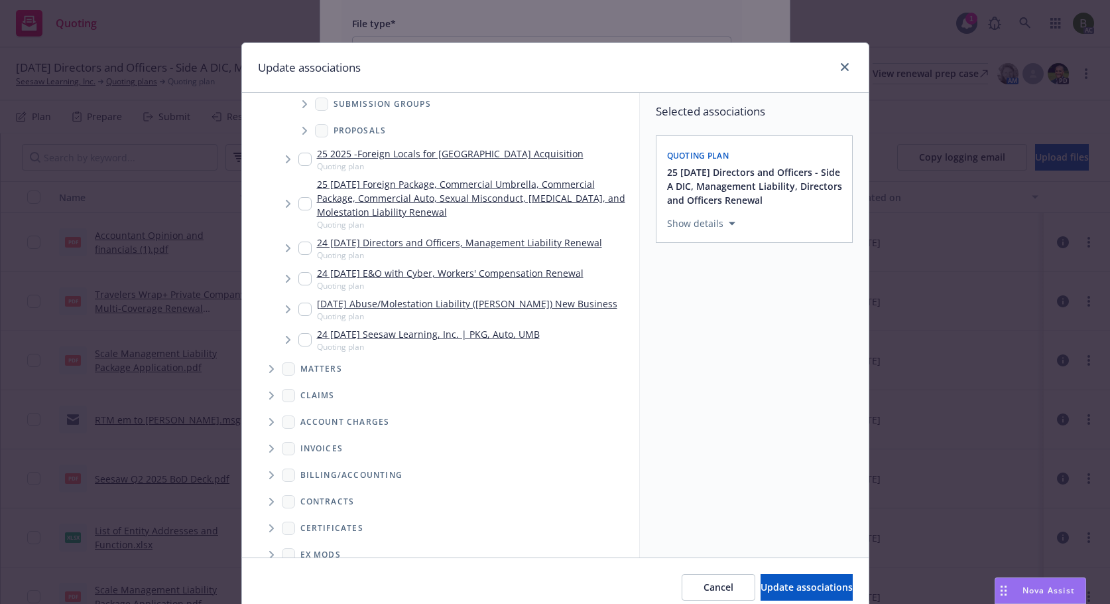
scroll to position [263, 0]
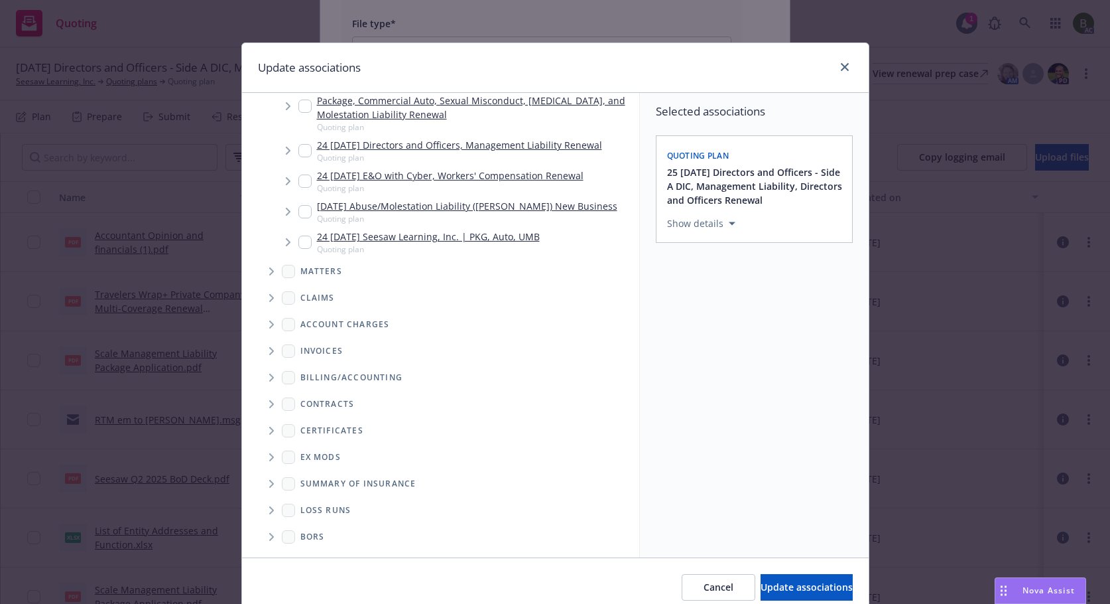
click at [270, 515] on span "Folder Tree Example" at bounding box center [271, 509] width 21 height 21
click at [332, 552] on link "2025" at bounding box center [332, 557] width 21 height 14
checkbox input "true"
click at [767, 582] on span "Update associations" at bounding box center [807, 586] width 92 height 13
type textarea "x"
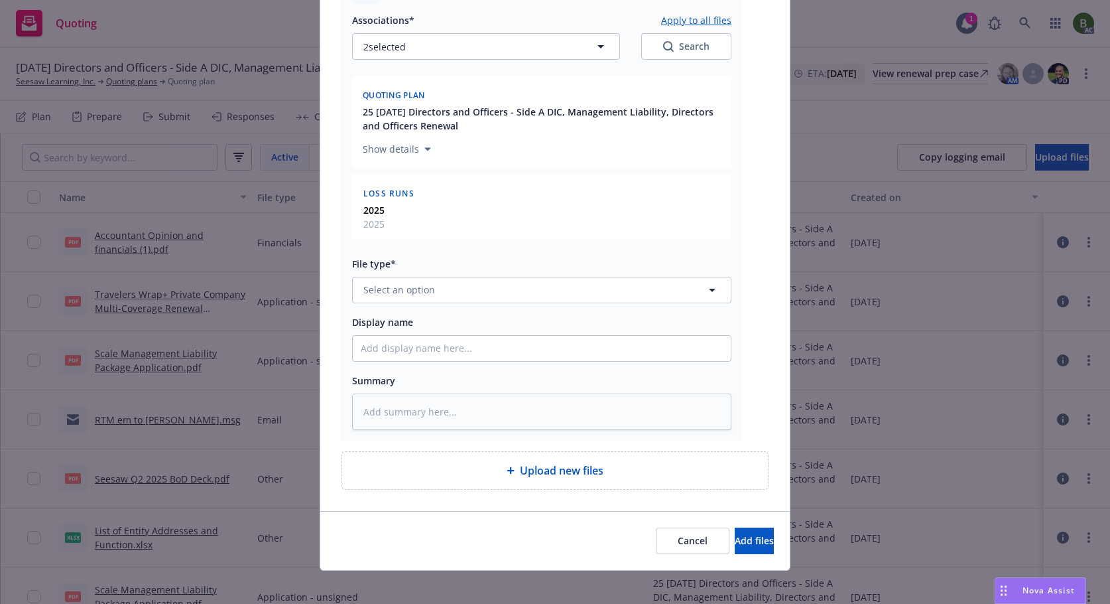
scroll to position [1183, 0]
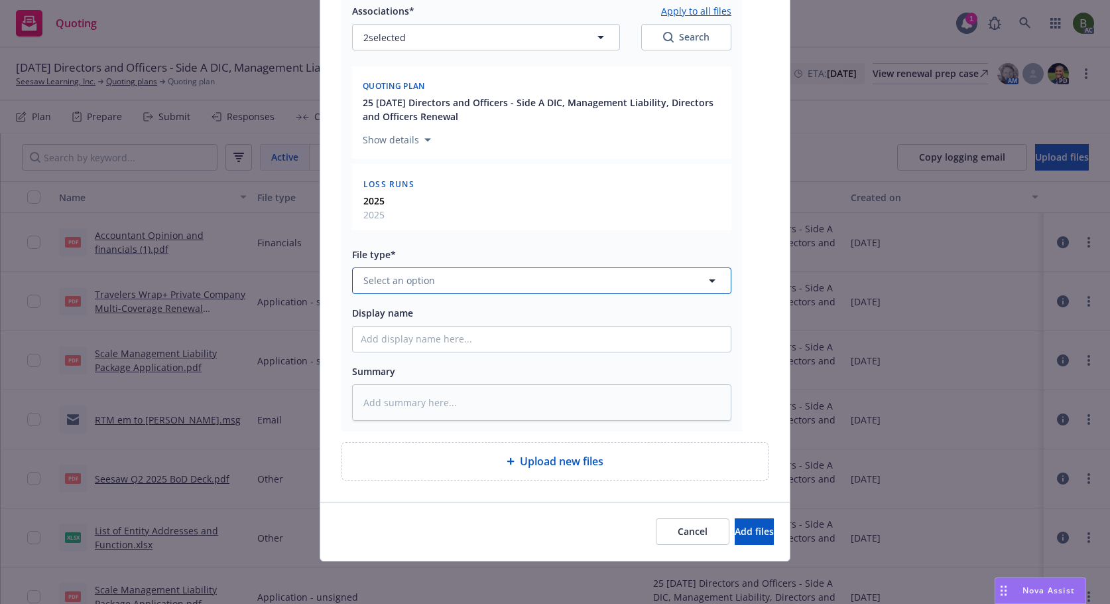
click at [380, 279] on span "Select an option" at bounding box center [399, 280] width 72 height 14
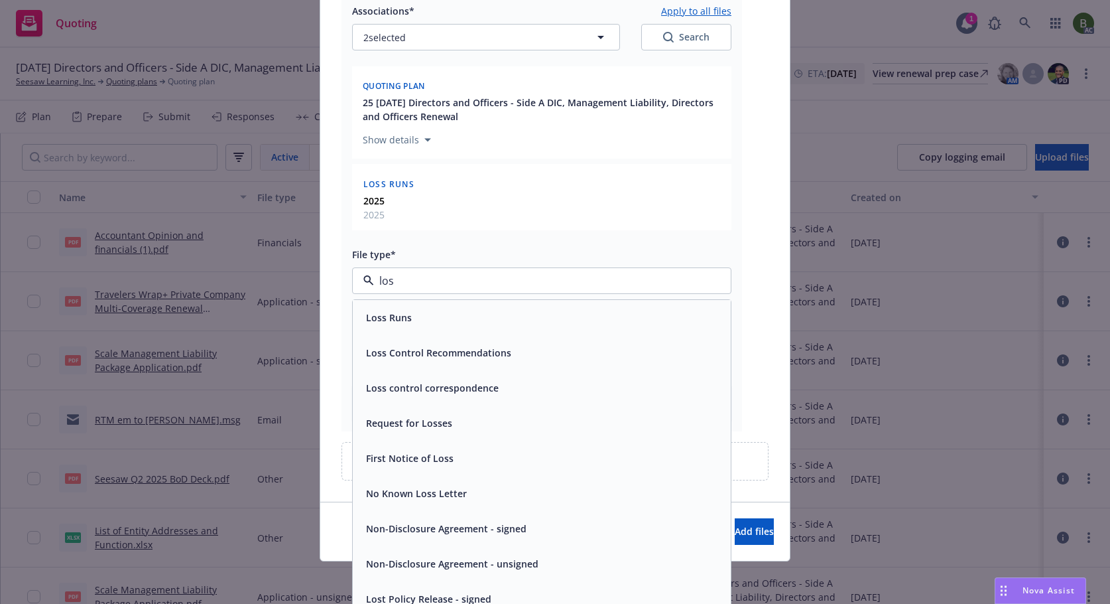
type input "loss"
click at [409, 328] on div "Loss Runs" at bounding box center [542, 317] width 378 height 35
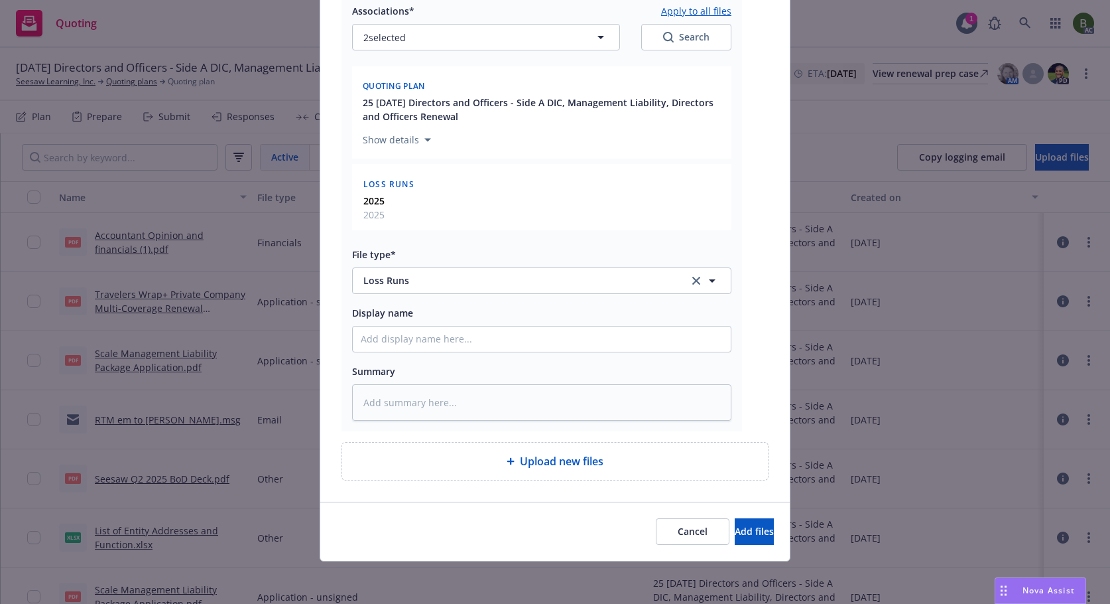
click at [774, 547] on div "Cancel Add files" at bounding box center [555, 530] width 470 height 59
click at [754, 533] on button "Add files" at bounding box center [754, 531] width 39 height 27
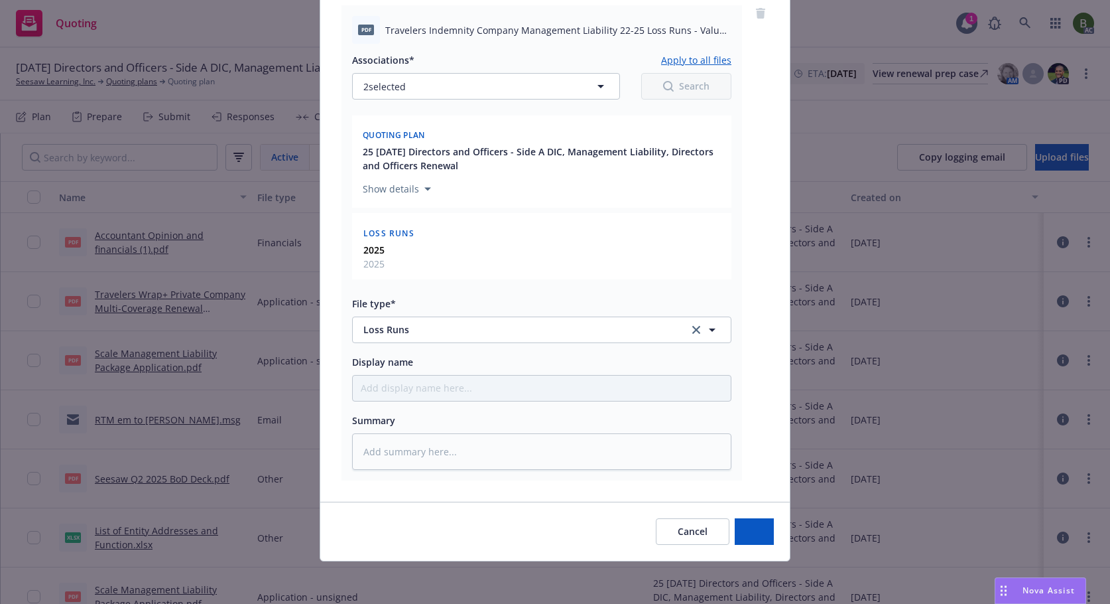
scroll to position [1134, 0]
type textarea "x"
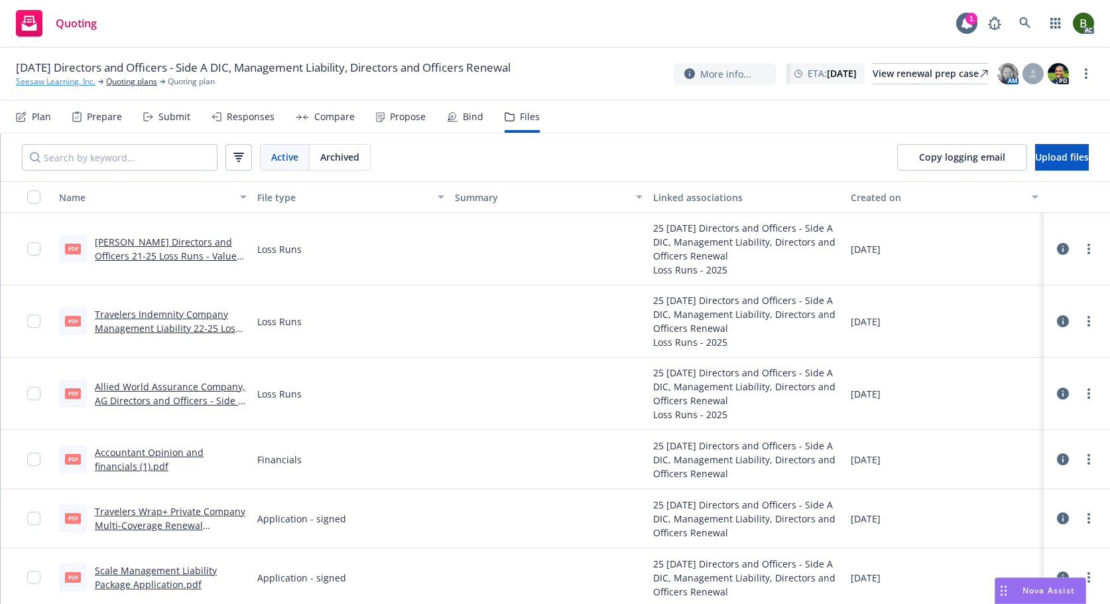
click at [77, 84] on link "Seesaw Learning, Inc." at bounding box center [56, 82] width 80 height 12
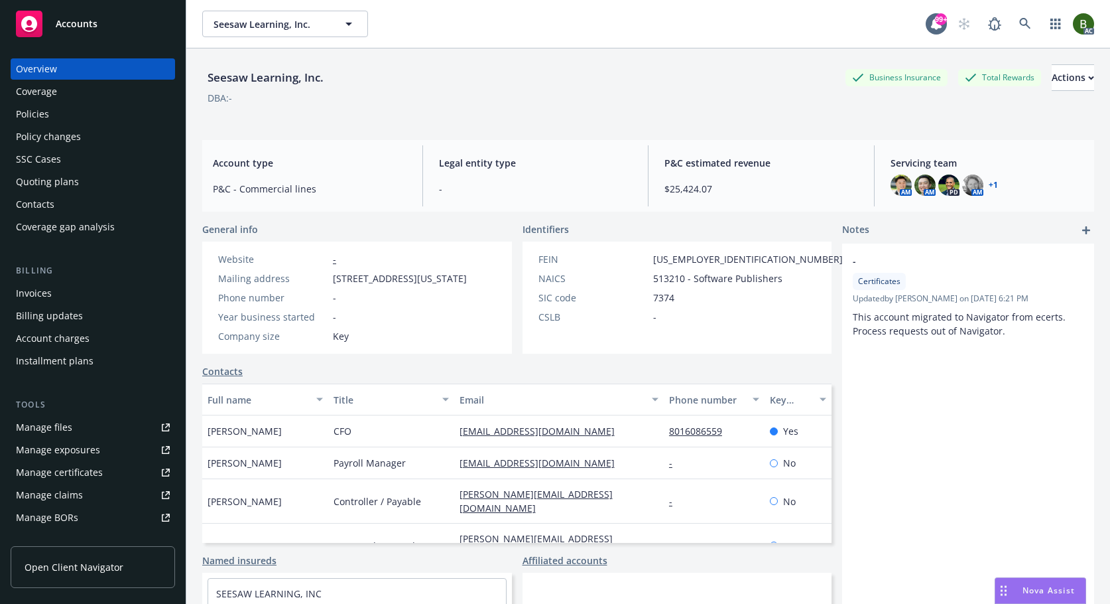
click at [990, 187] on div "AM AM PD AM + 1" at bounding box center [988, 184] width 194 height 21
click at [989, 184] on link "+ 1" at bounding box center [993, 185] width 9 height 8
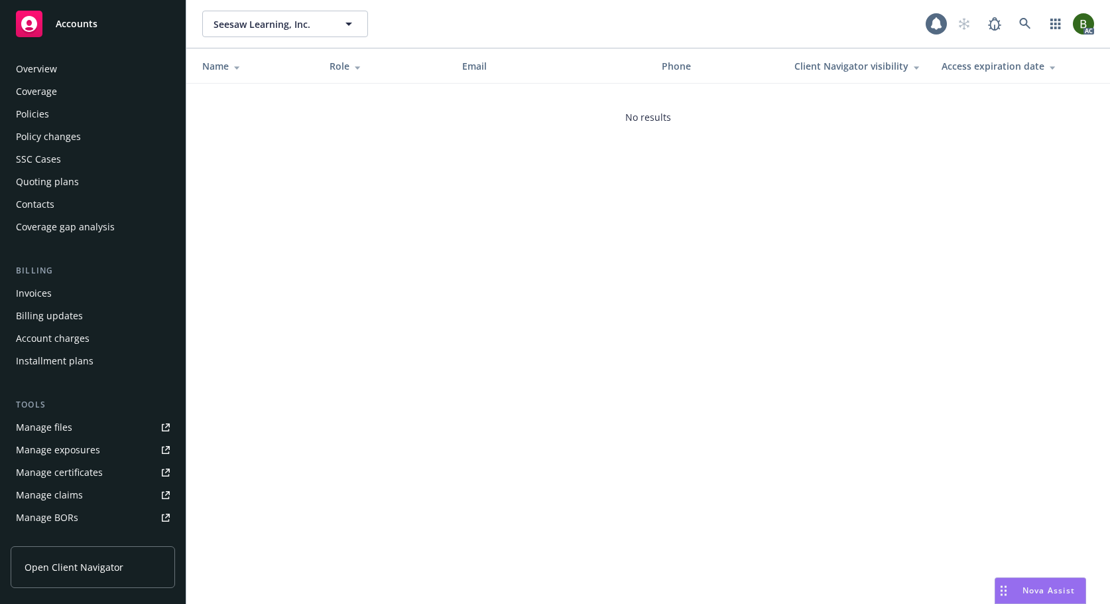
scroll to position [238, 0]
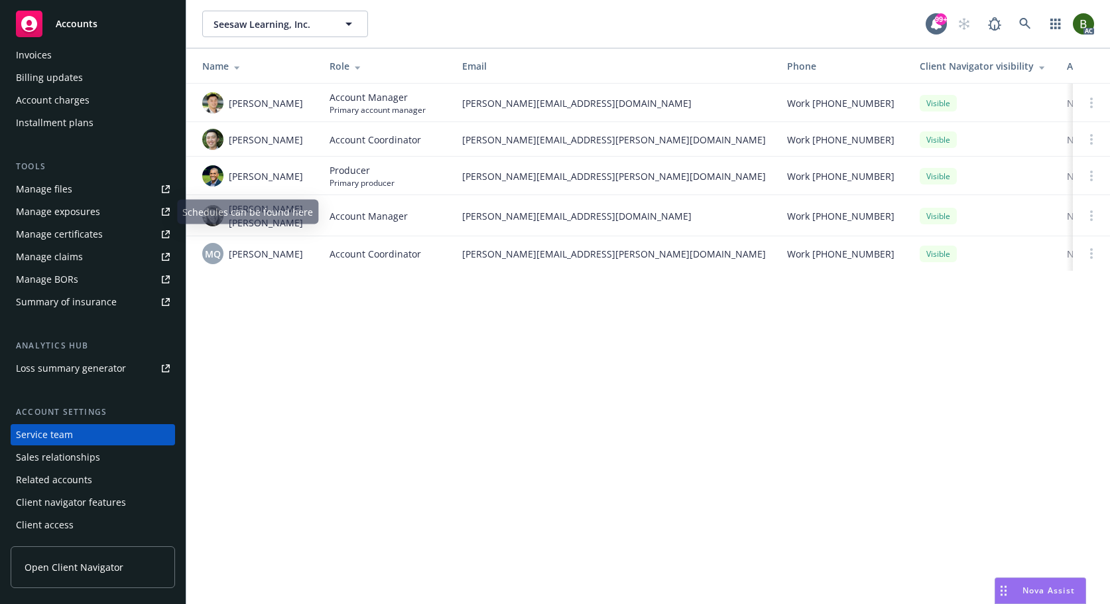
click at [39, 184] on div "Manage files" at bounding box center [44, 188] width 56 height 21
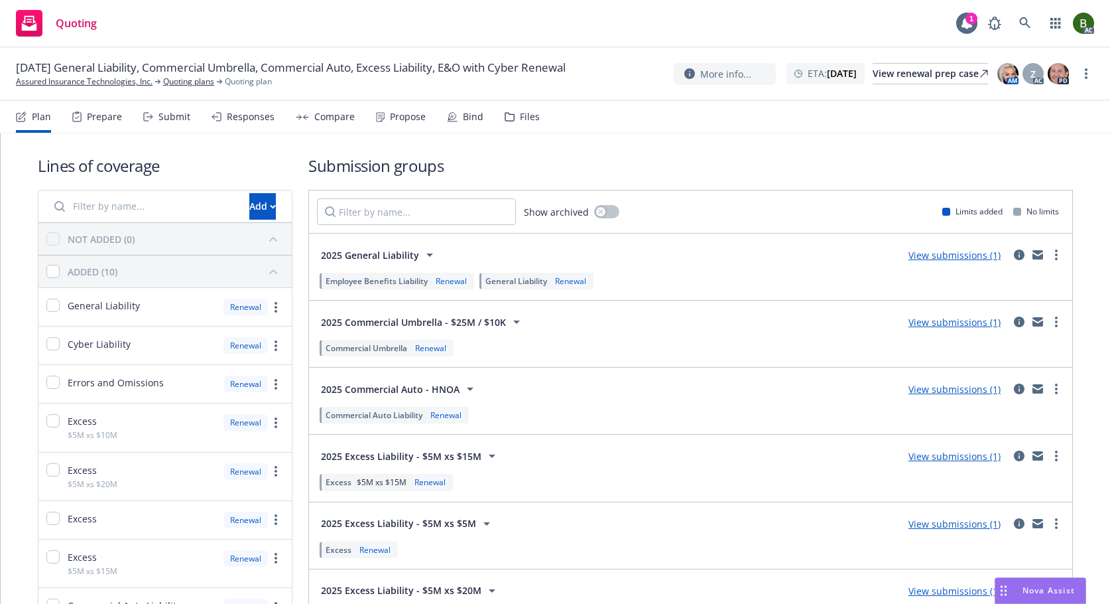
click at [519, 109] on div "Files" at bounding box center [522, 117] width 35 height 32
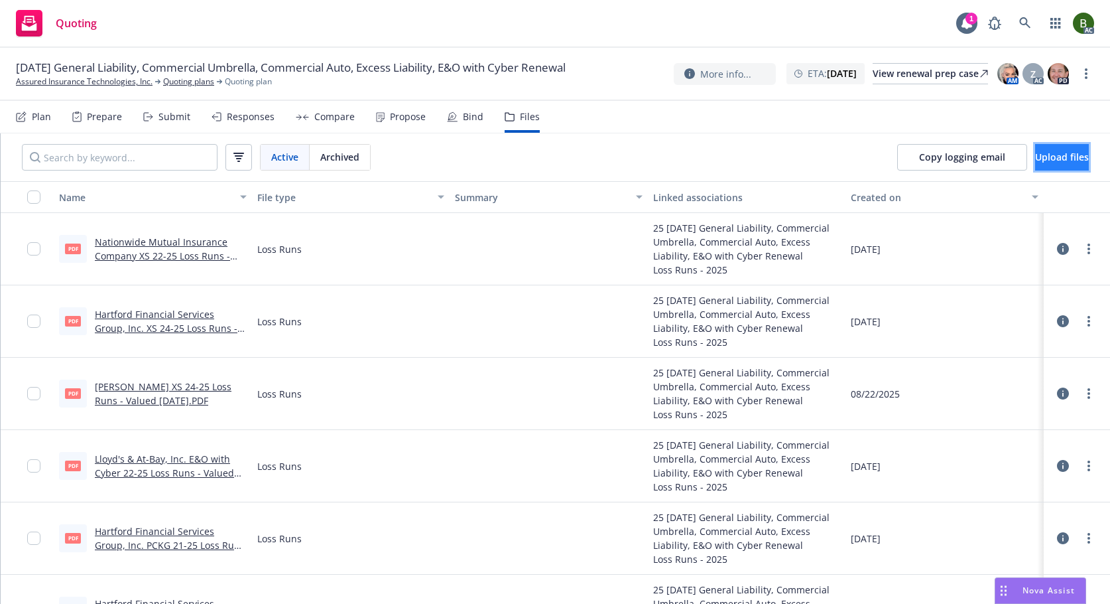
click at [1035, 156] on span "Upload files" at bounding box center [1062, 157] width 54 height 13
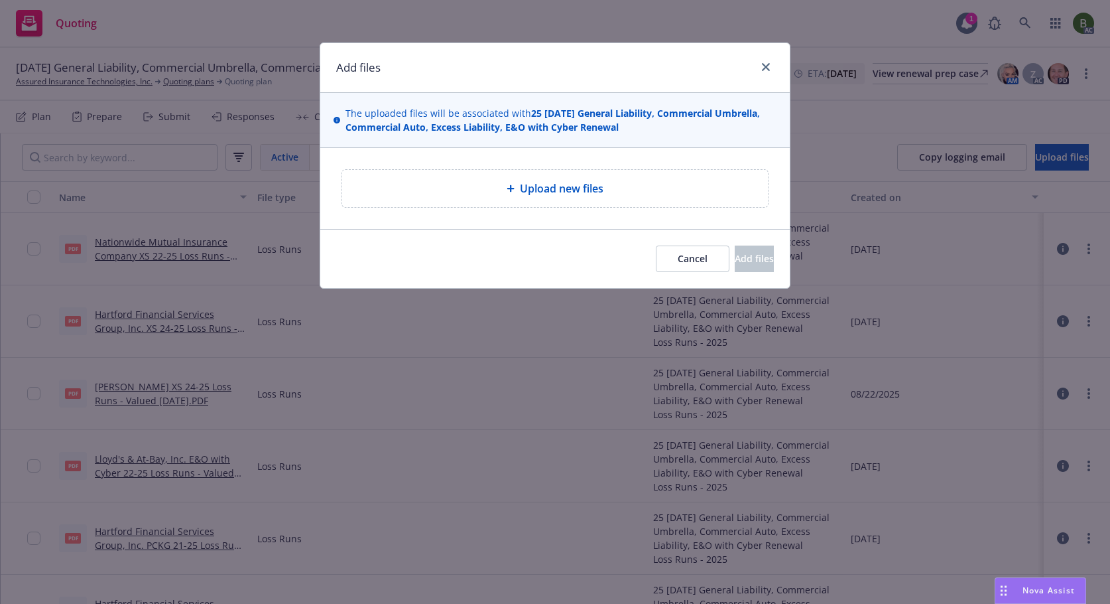
click at [577, 188] on span "Upload new files" at bounding box center [562, 188] width 84 height 16
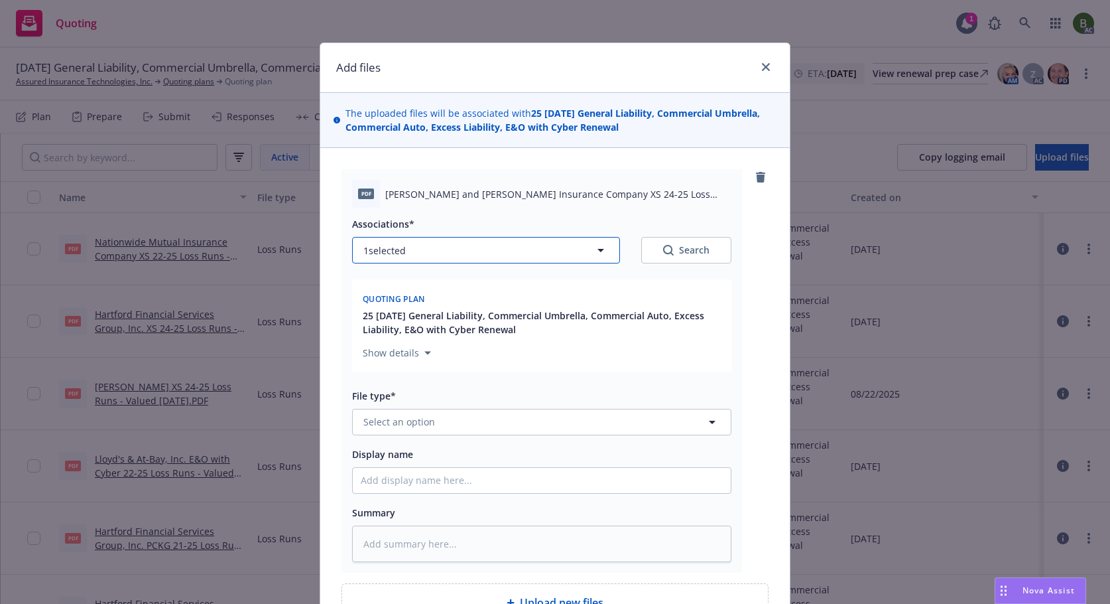
click at [548, 243] on button "1 selected" at bounding box center [486, 250] width 268 height 27
type textarea "x"
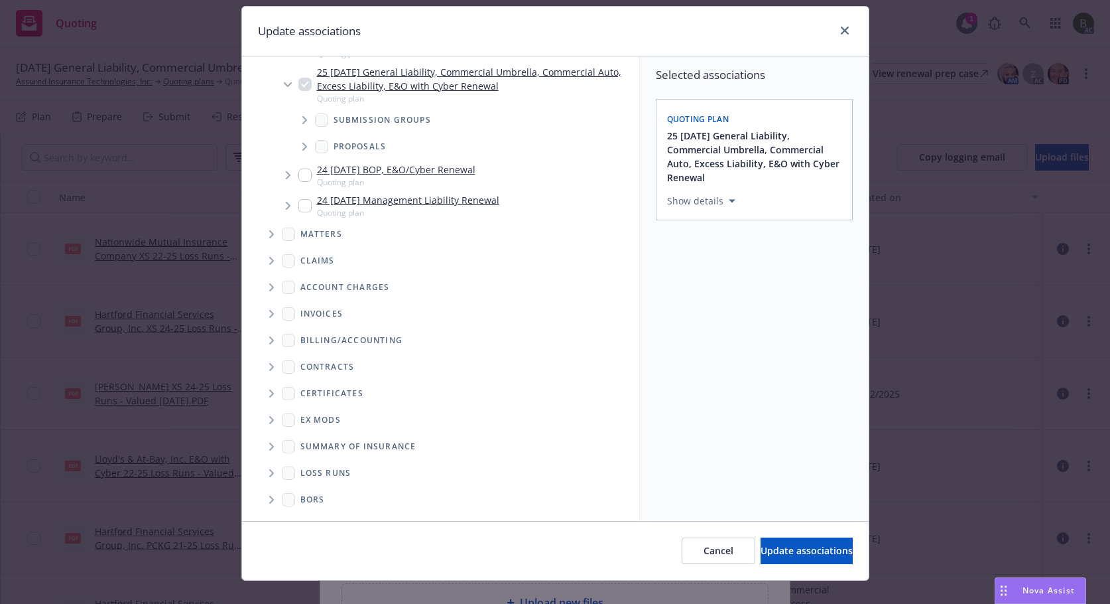
scroll to position [56, 0]
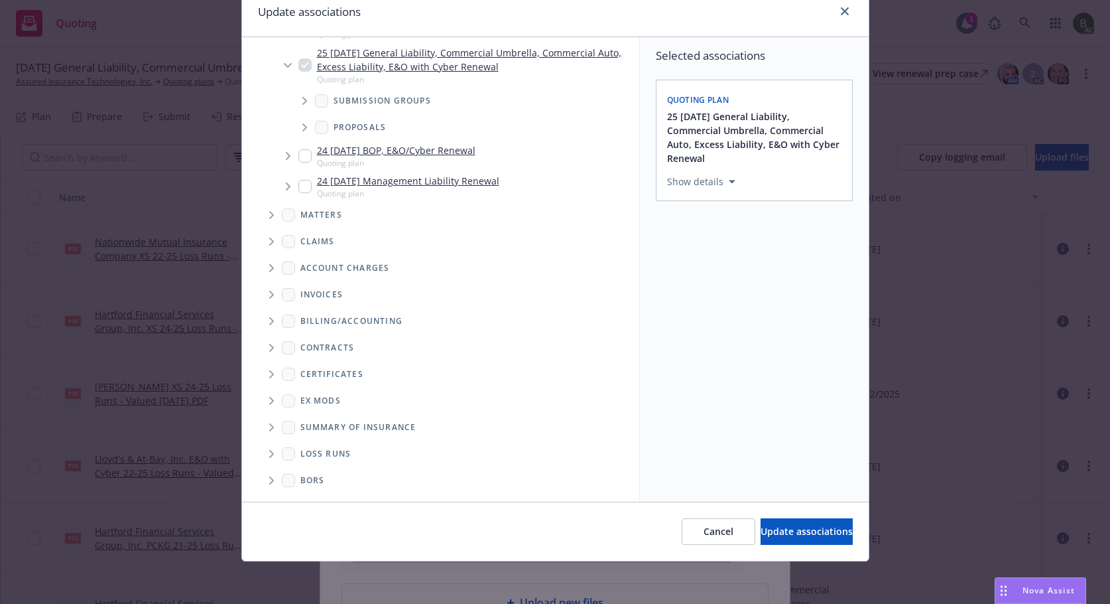
click at [269, 454] on icon "Folder Tree Example" at bounding box center [271, 454] width 5 height 8
click at [310, 497] on div "2025" at bounding box center [321, 500] width 42 height 19
checkbox input "true"
click at [761, 521] on button "Update associations" at bounding box center [807, 531] width 92 height 27
type textarea "x"
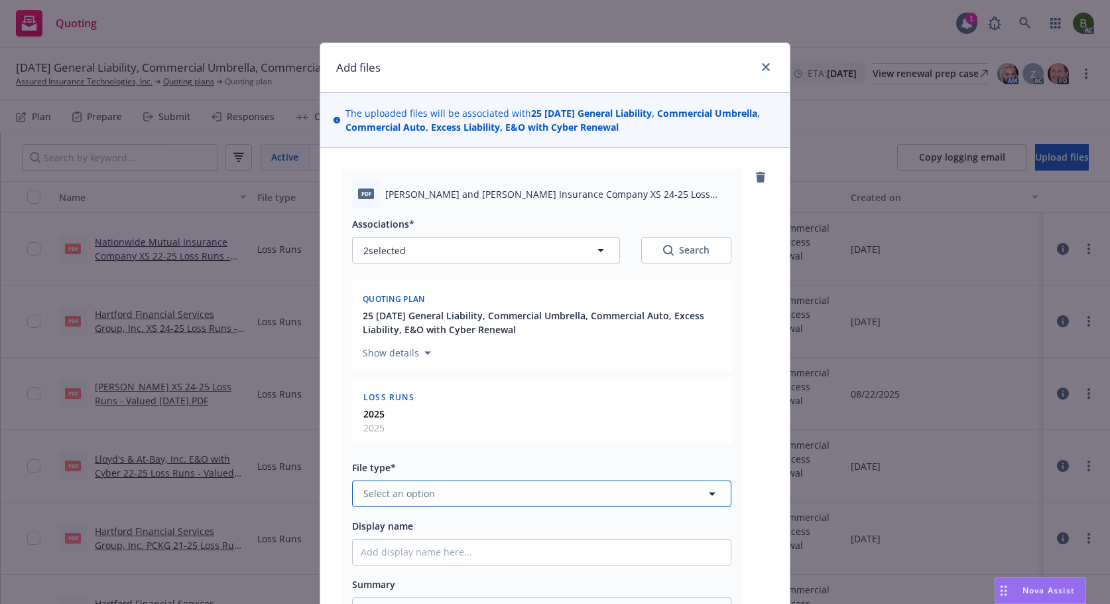
click at [507, 493] on button "Select an option" at bounding box center [541, 493] width 379 height 27
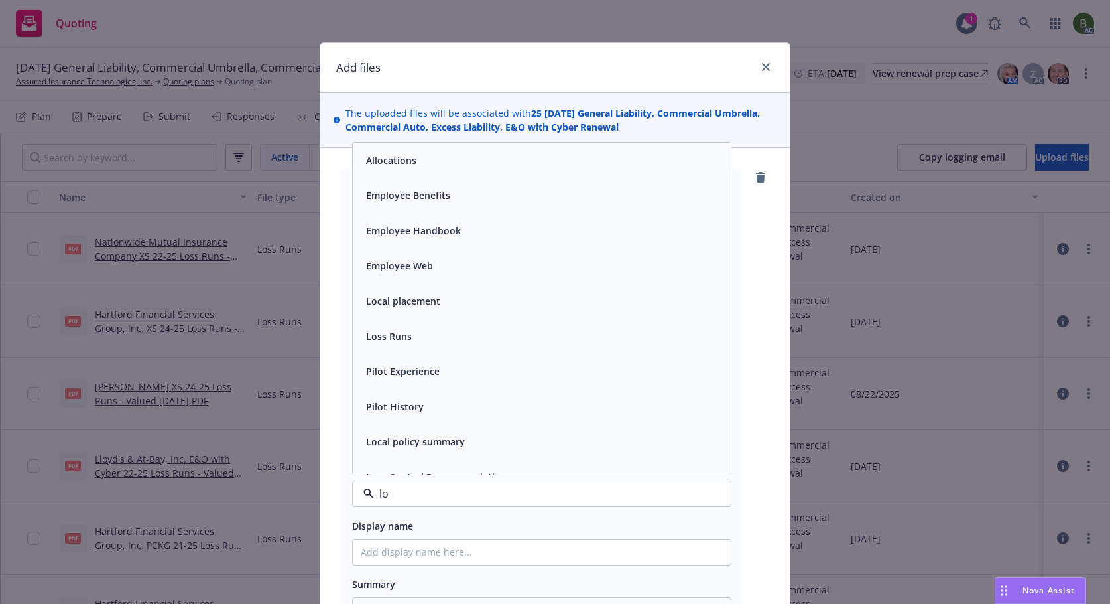
type input "los"
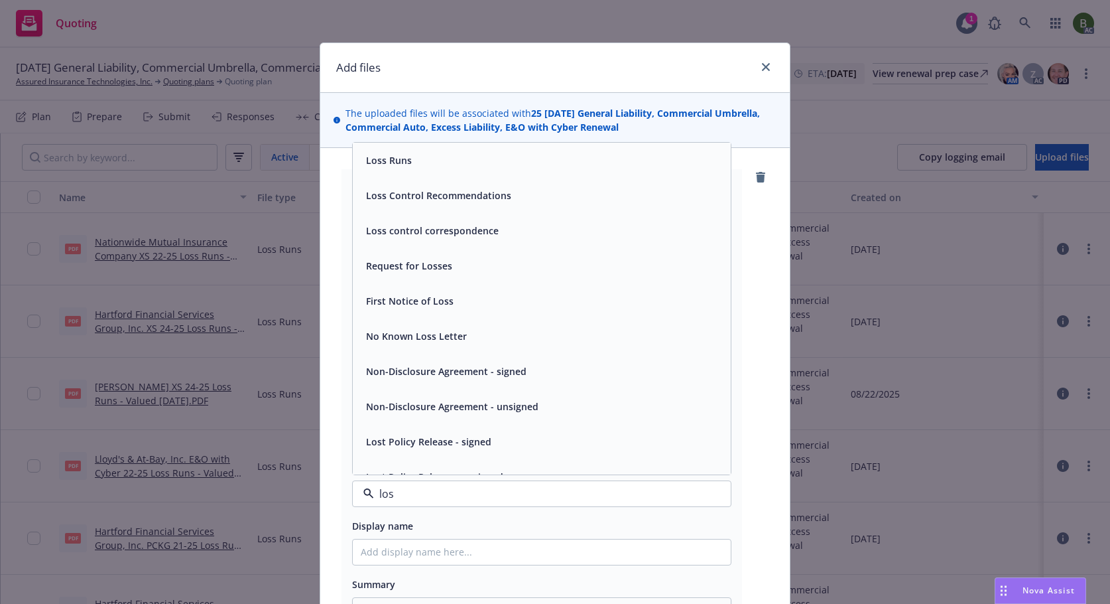
click at [381, 160] on span "Loss Runs" at bounding box center [389, 160] width 46 height 14
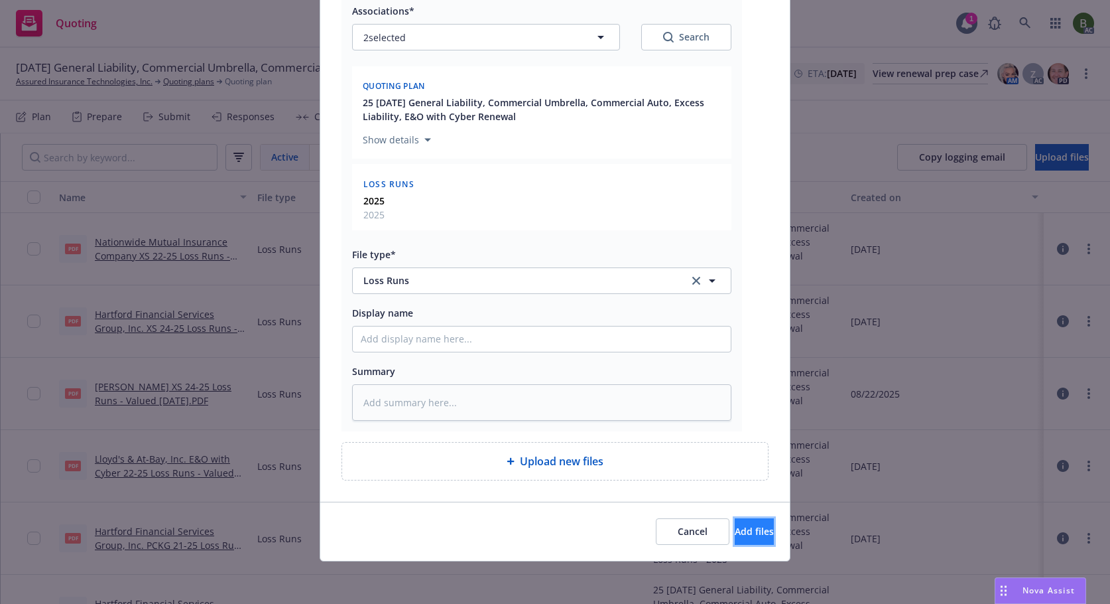
click at [735, 543] on button "Add files" at bounding box center [754, 531] width 39 height 27
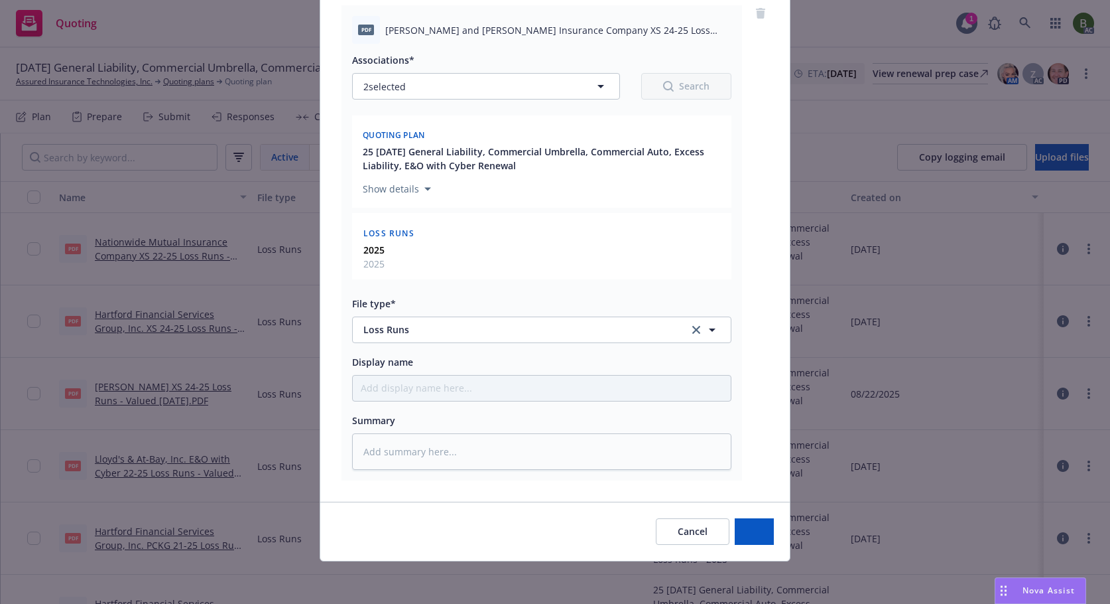
type textarea "x"
